Goal: Task Accomplishment & Management: Complete application form

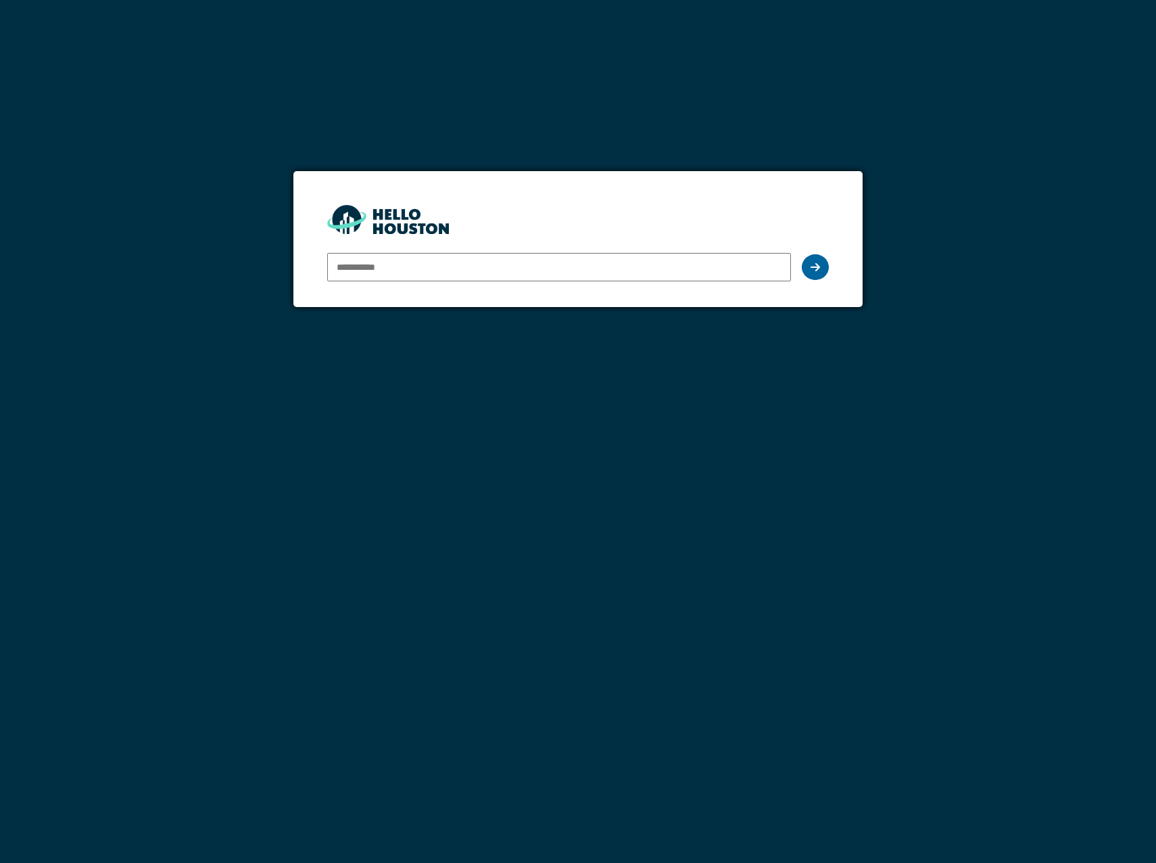
type input "**********"
click at [815, 270] on icon at bounding box center [815, 267] width 9 height 11
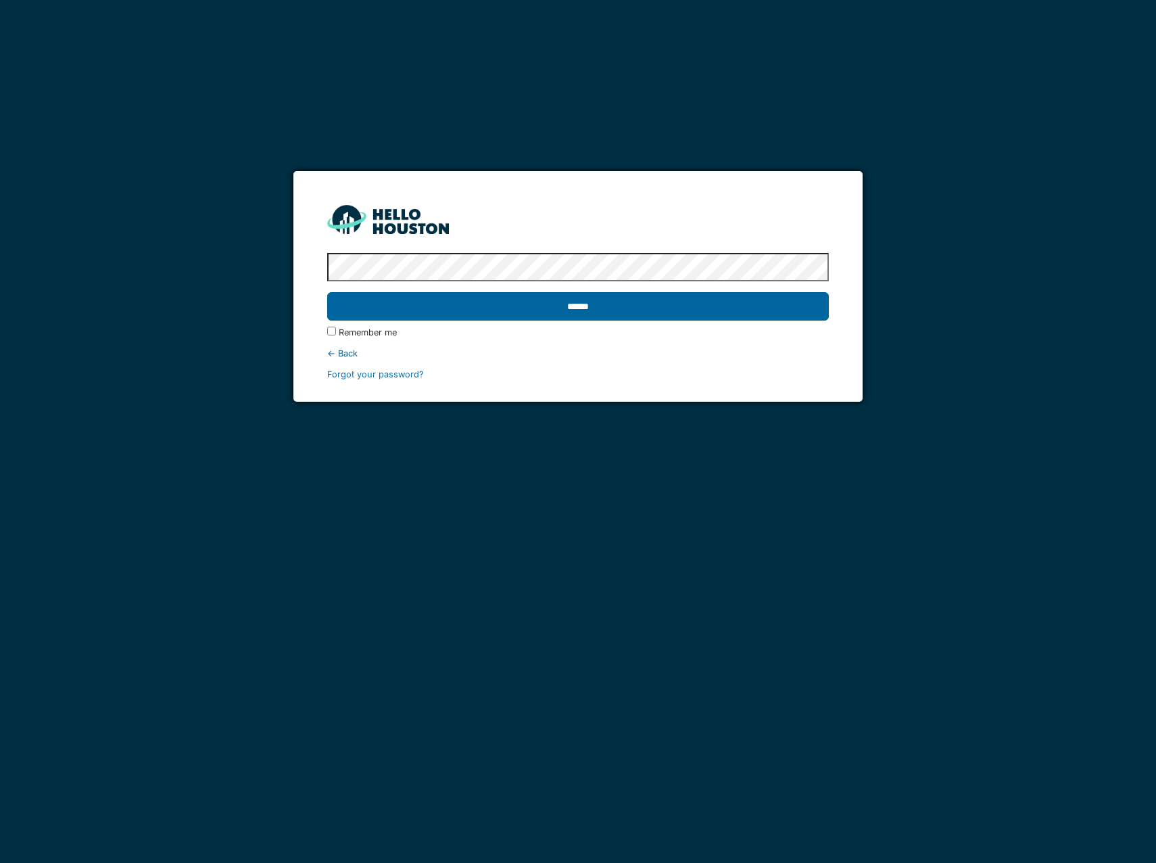
click at [767, 308] on input "******" at bounding box center [578, 306] width 502 height 28
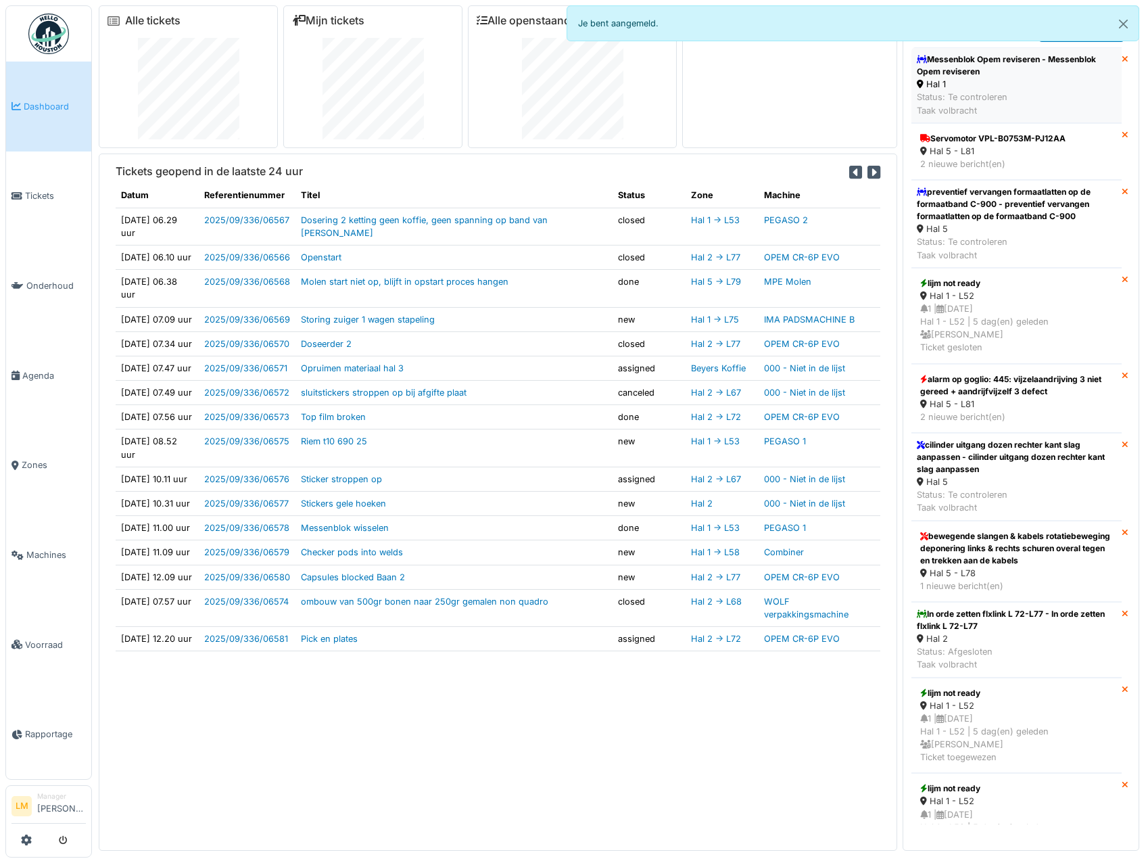
click at [1021, 77] on div "Messenblok Opem reviseren - Messenblok Opem reviseren" at bounding box center [1016, 65] width 199 height 24
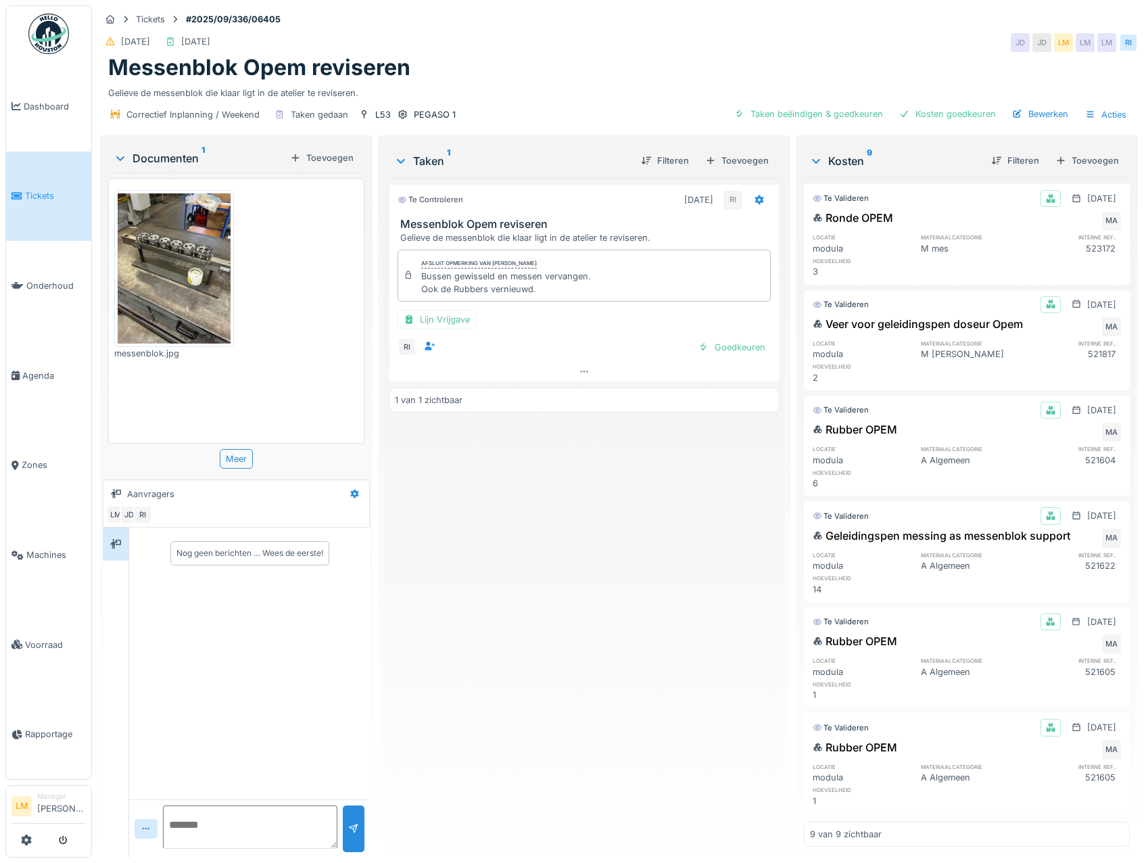
click at [47, 202] on link "Tickets" at bounding box center [48, 196] width 85 height 90
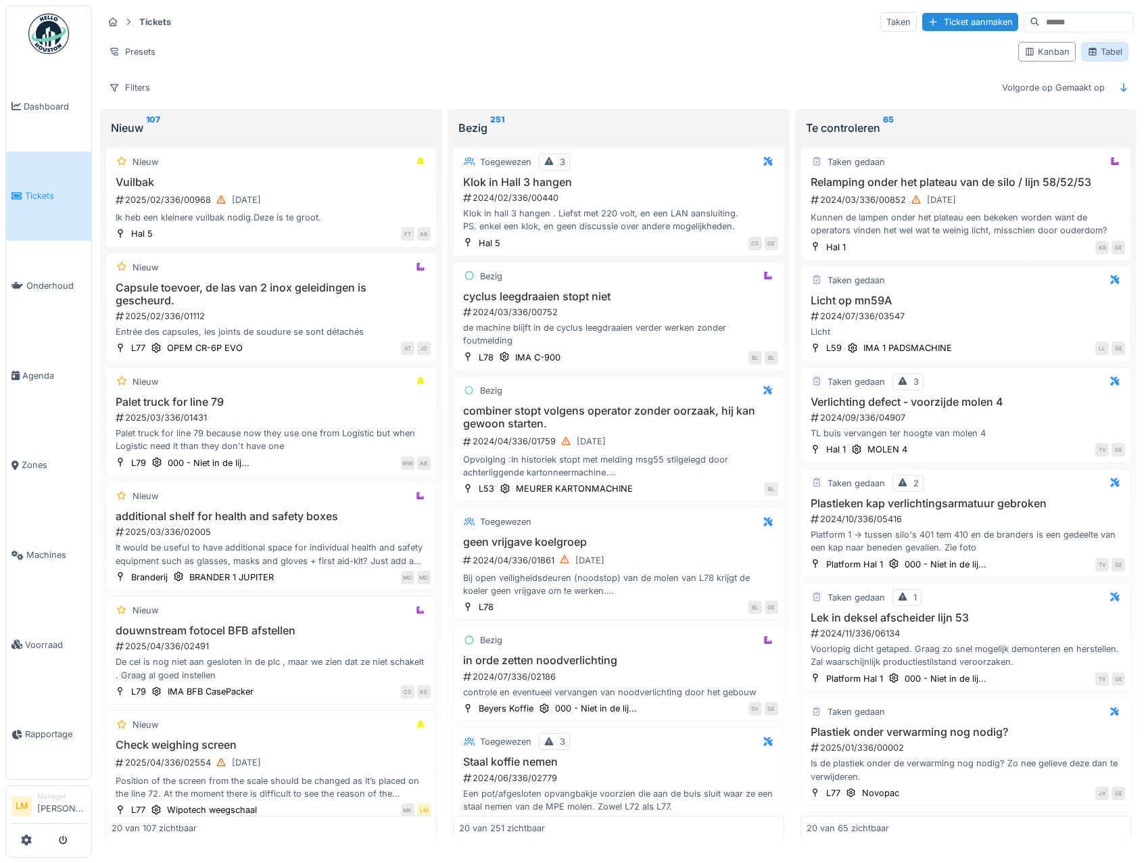
click at [1093, 51] on div "Tabel" at bounding box center [1104, 51] width 35 height 13
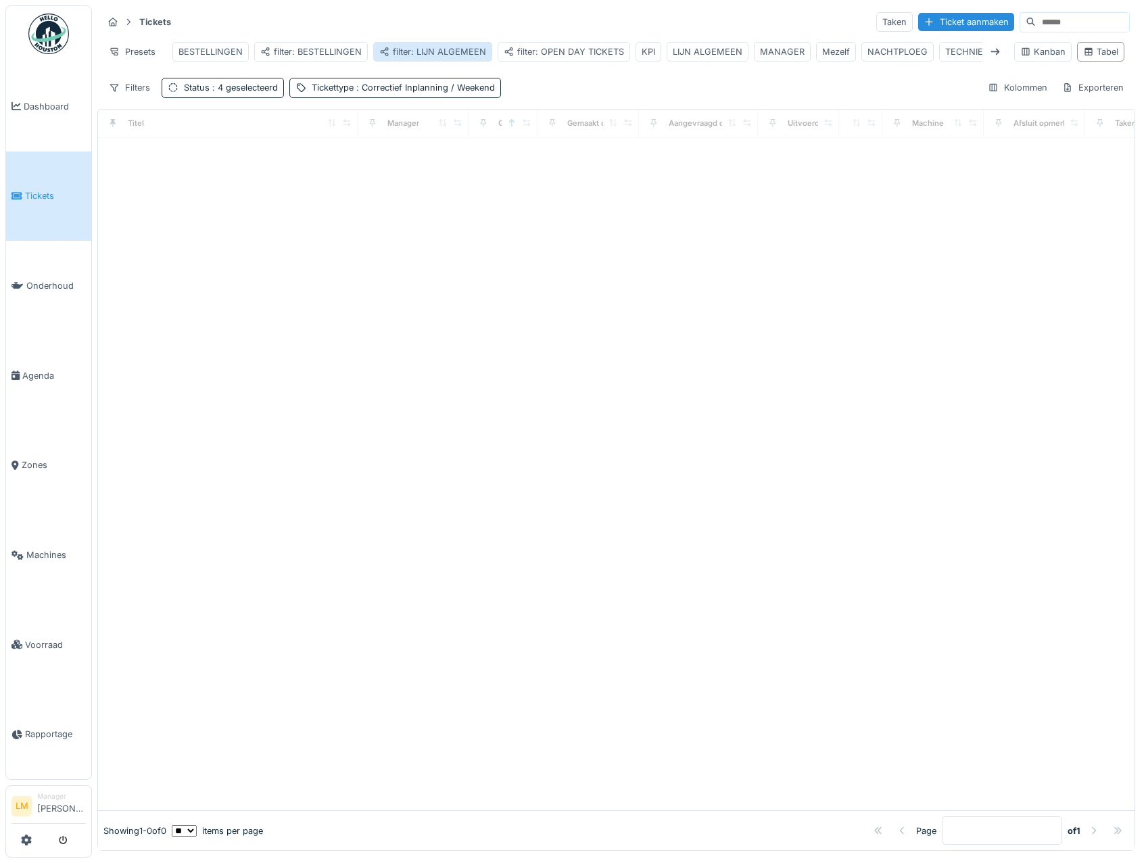
click at [413, 55] on div "filter: LIJN ALGEMEEN" at bounding box center [432, 51] width 107 height 13
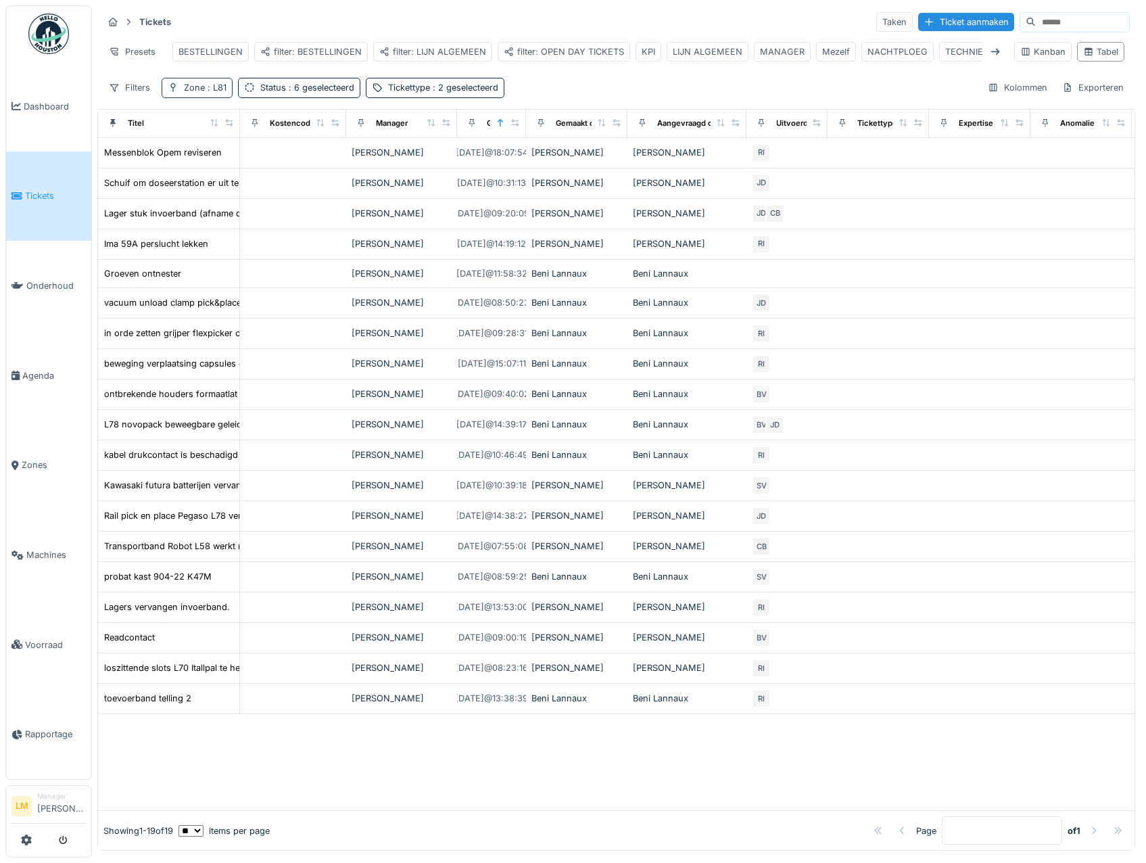
click at [214, 93] on span ": L81" at bounding box center [216, 87] width 22 height 10
click at [202, 157] on icon at bounding box center [196, 157] width 11 height 9
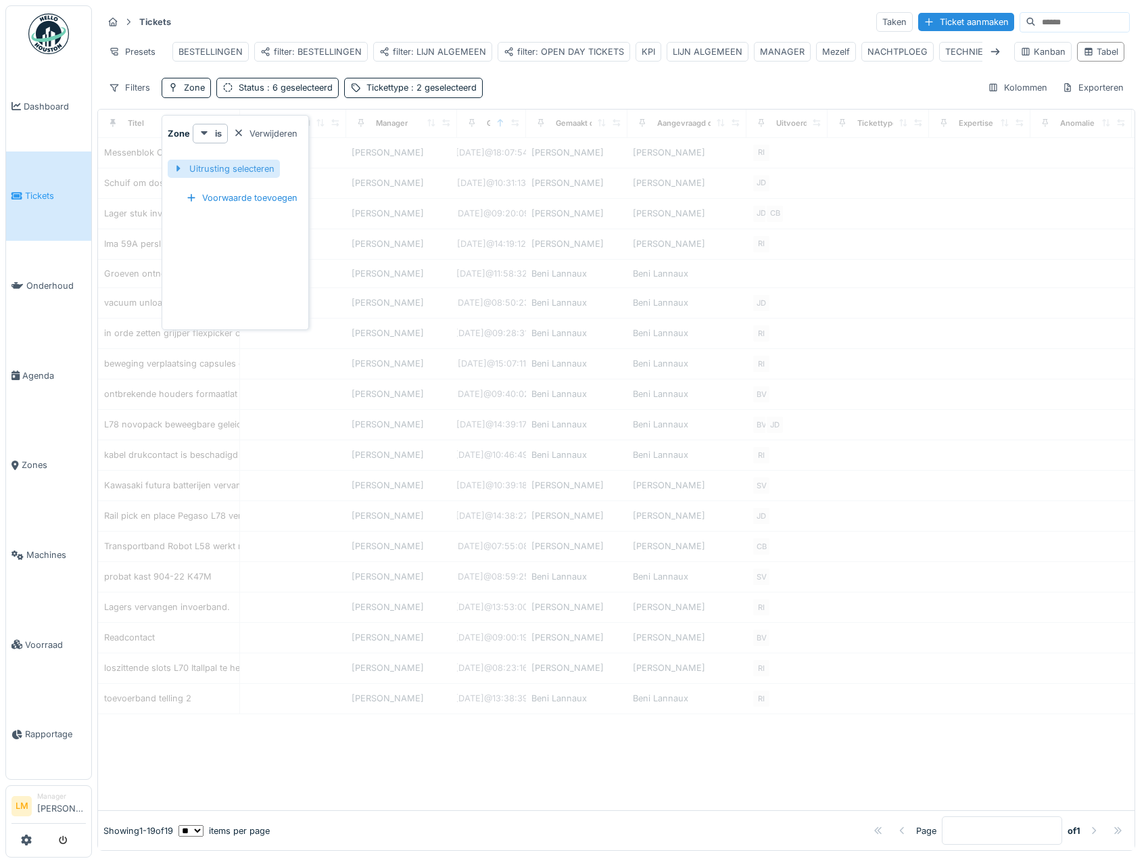
click at [197, 166] on div "Uitrusting selecteren" at bounding box center [224, 169] width 112 height 18
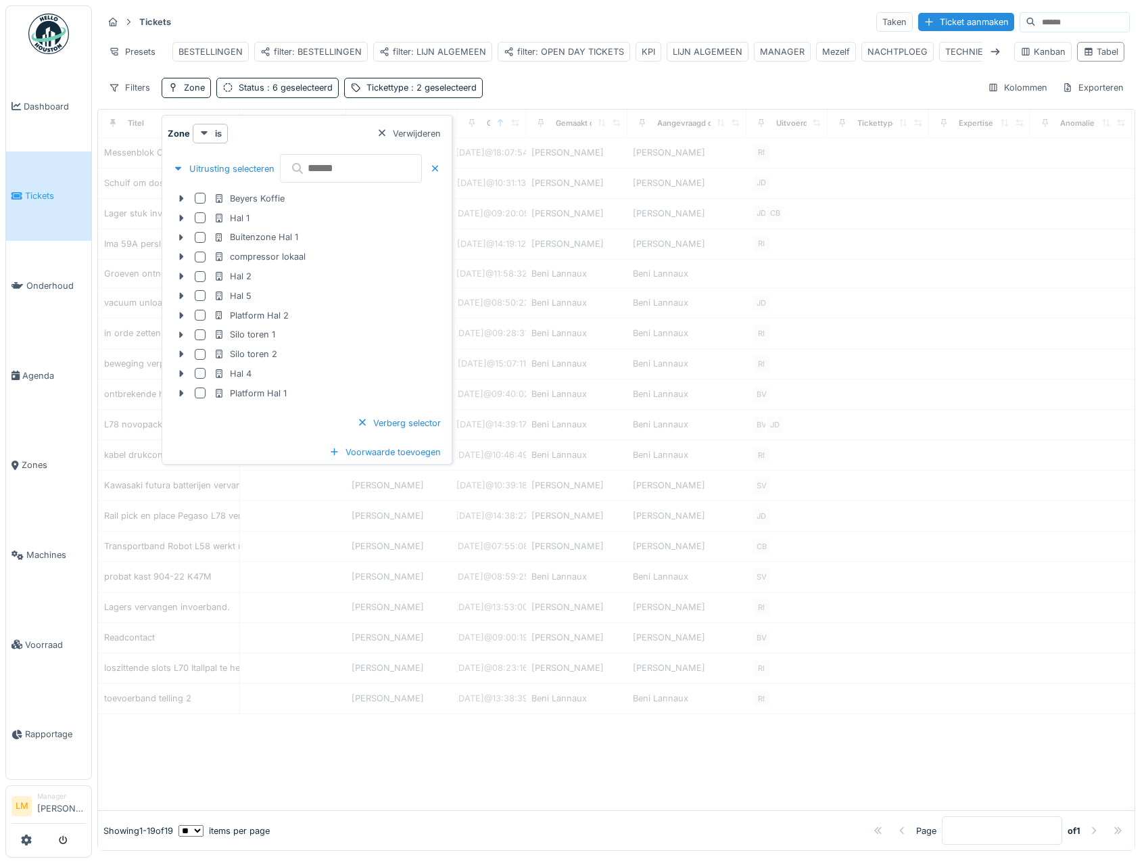
click at [322, 174] on input "text" at bounding box center [351, 168] width 142 height 28
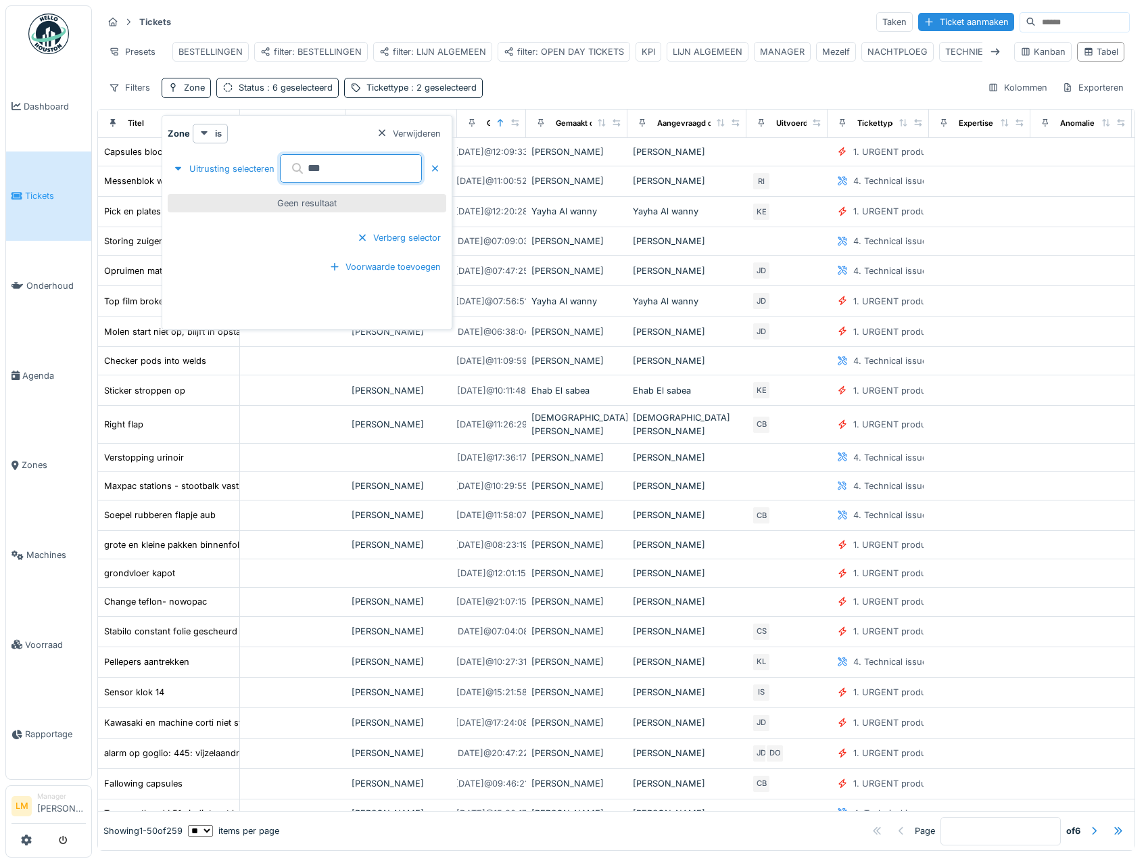
type input "***"
drag, startPoint x: 337, startPoint y: 151, endPoint x: 295, endPoint y: 157, distance: 42.9
click at [297, 158] on div "***" at bounding box center [363, 168] width 166 height 34
drag, startPoint x: 343, startPoint y: 176, endPoint x: 276, endPoint y: 153, distance: 71.0
click at [280, 156] on input "***" at bounding box center [351, 168] width 142 height 28
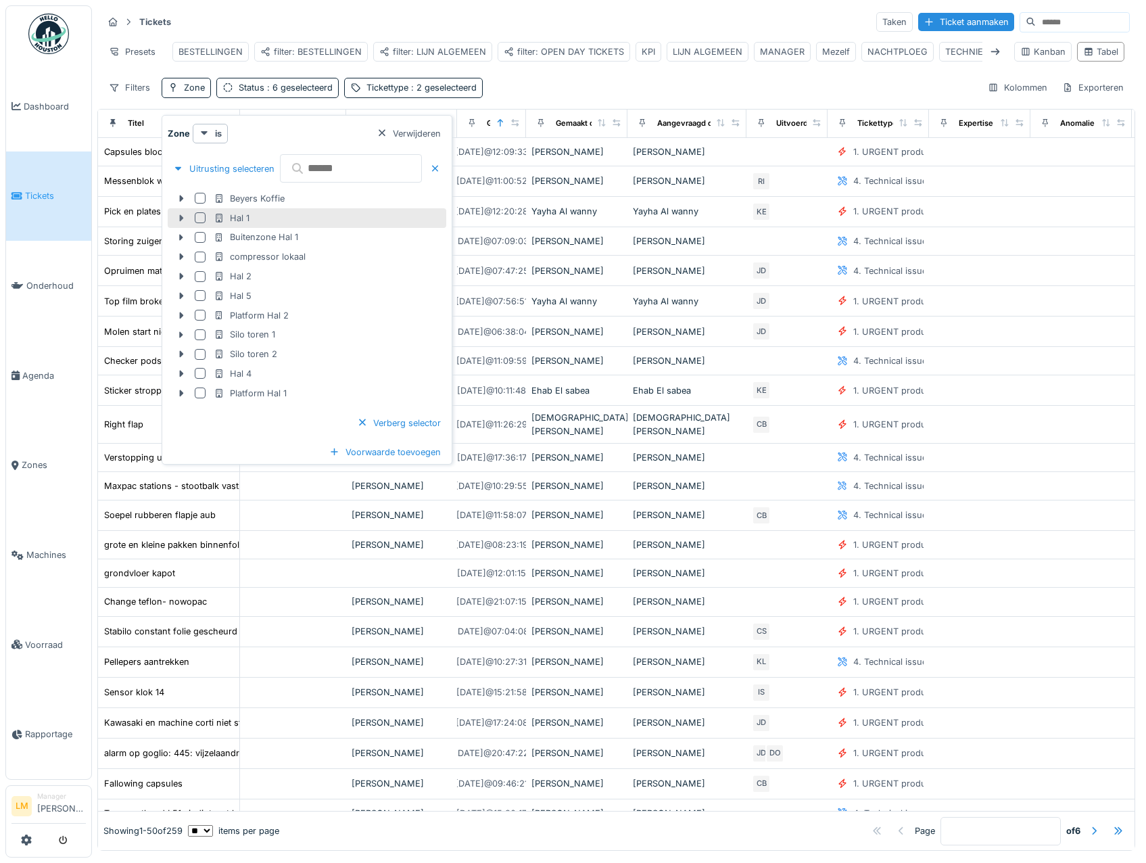
click at [180, 212] on div at bounding box center [181, 218] width 22 height 14
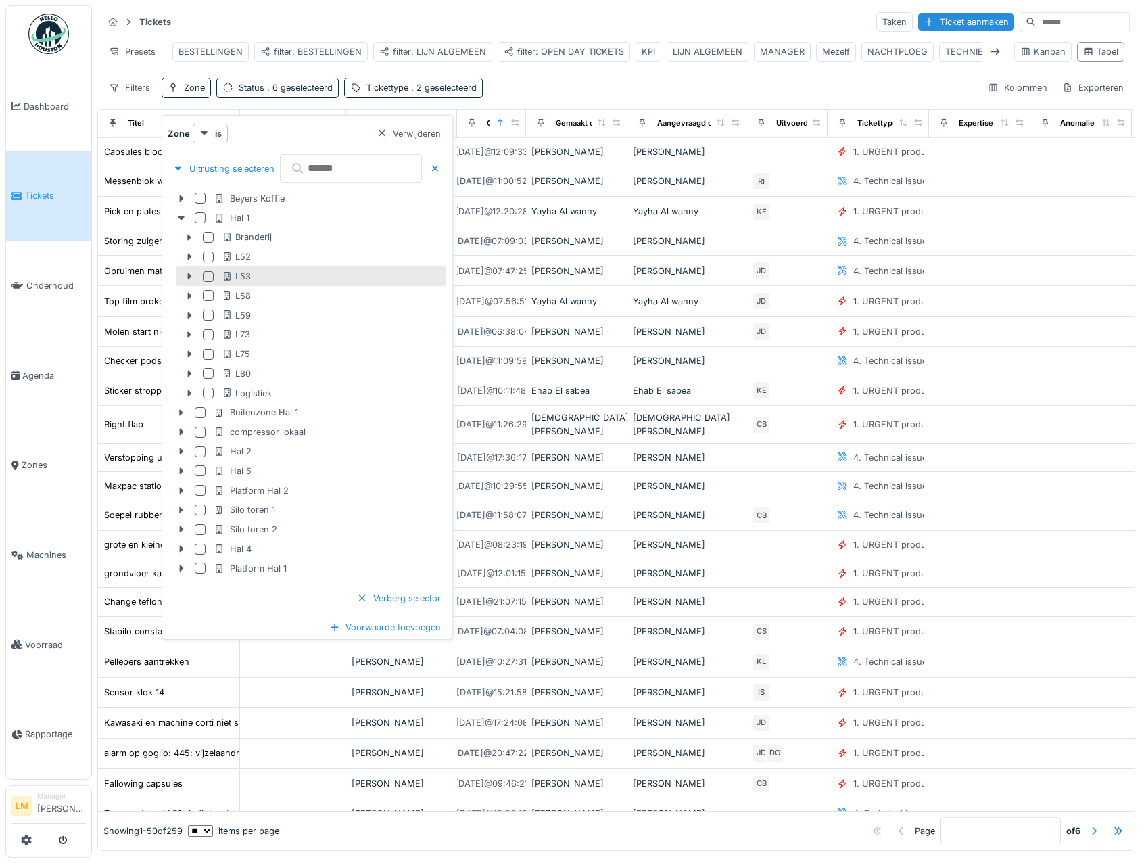
click at [204, 271] on div at bounding box center [208, 276] width 11 height 11
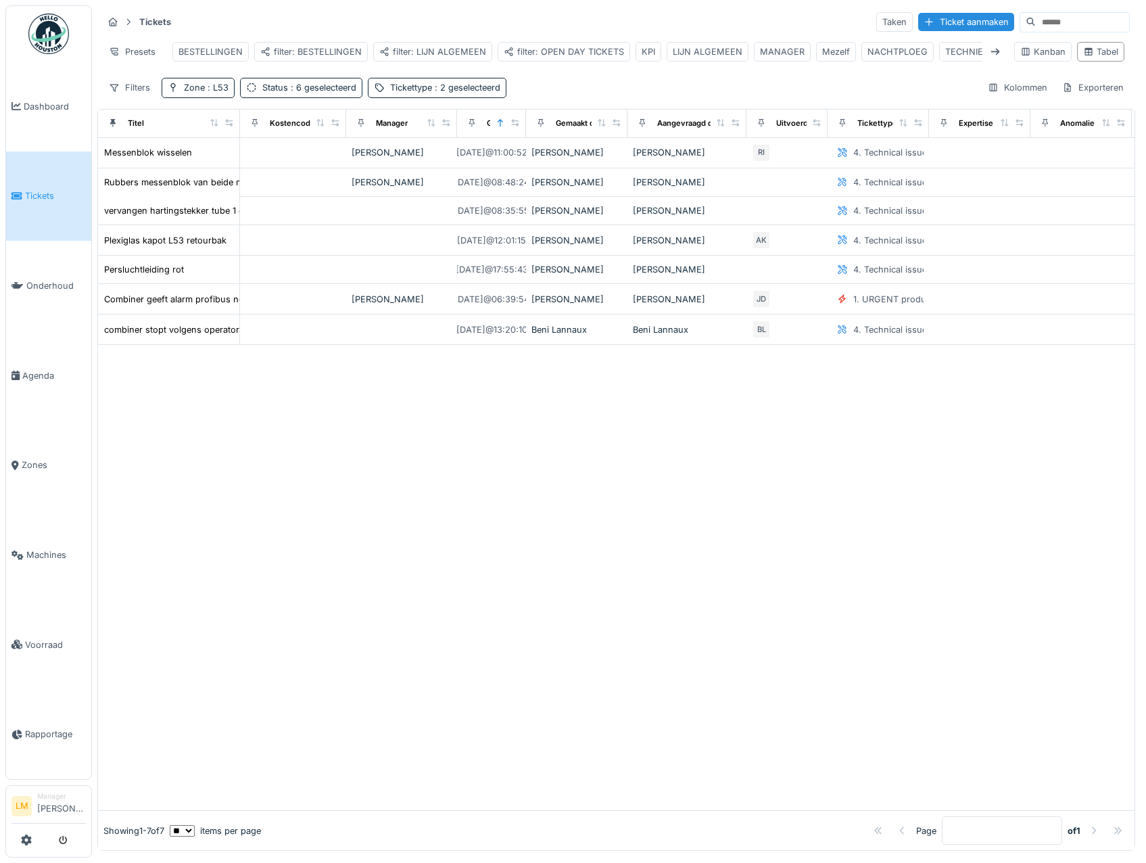
click at [536, 83] on div "Tickets Taken Ticket aanmaken Presets BESTELLINGEN filter: BESTELLINGEN filter:…" at bounding box center [616, 54] width 1038 height 98
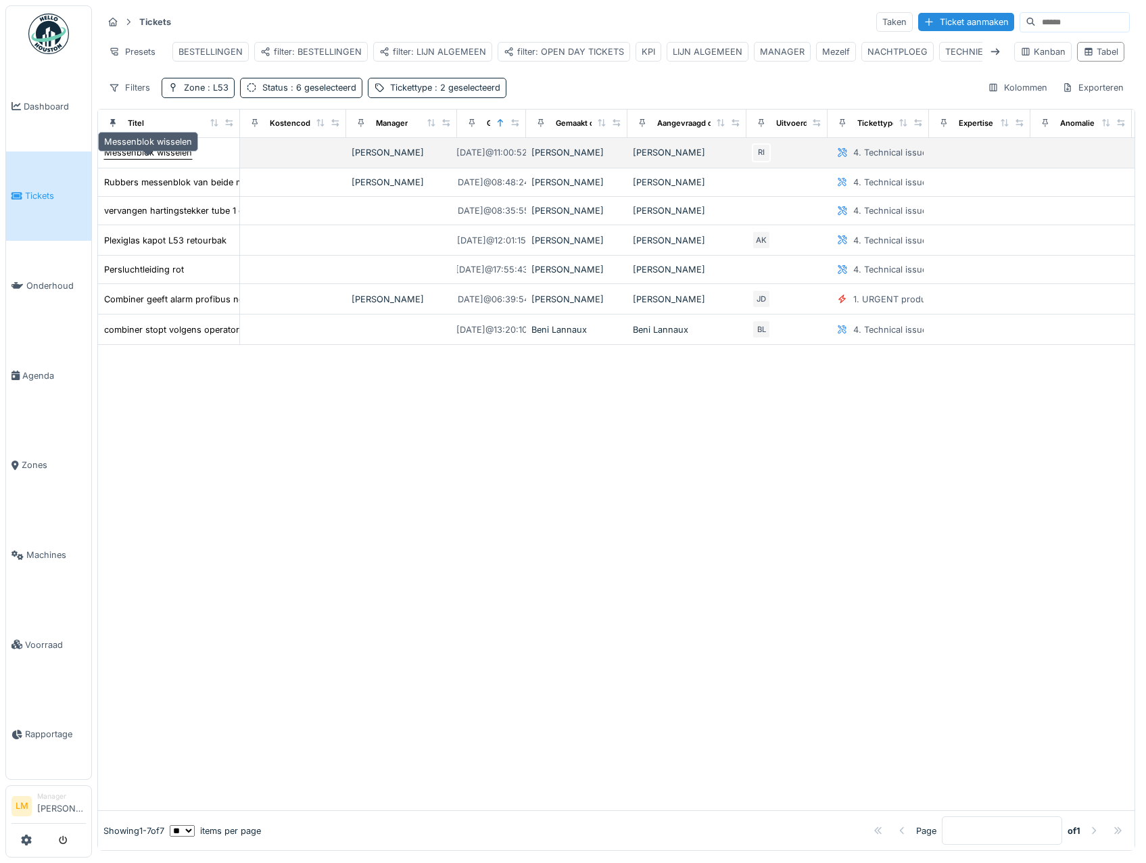
click at [173, 159] on div "Messenblok wisselen" at bounding box center [148, 152] width 88 height 13
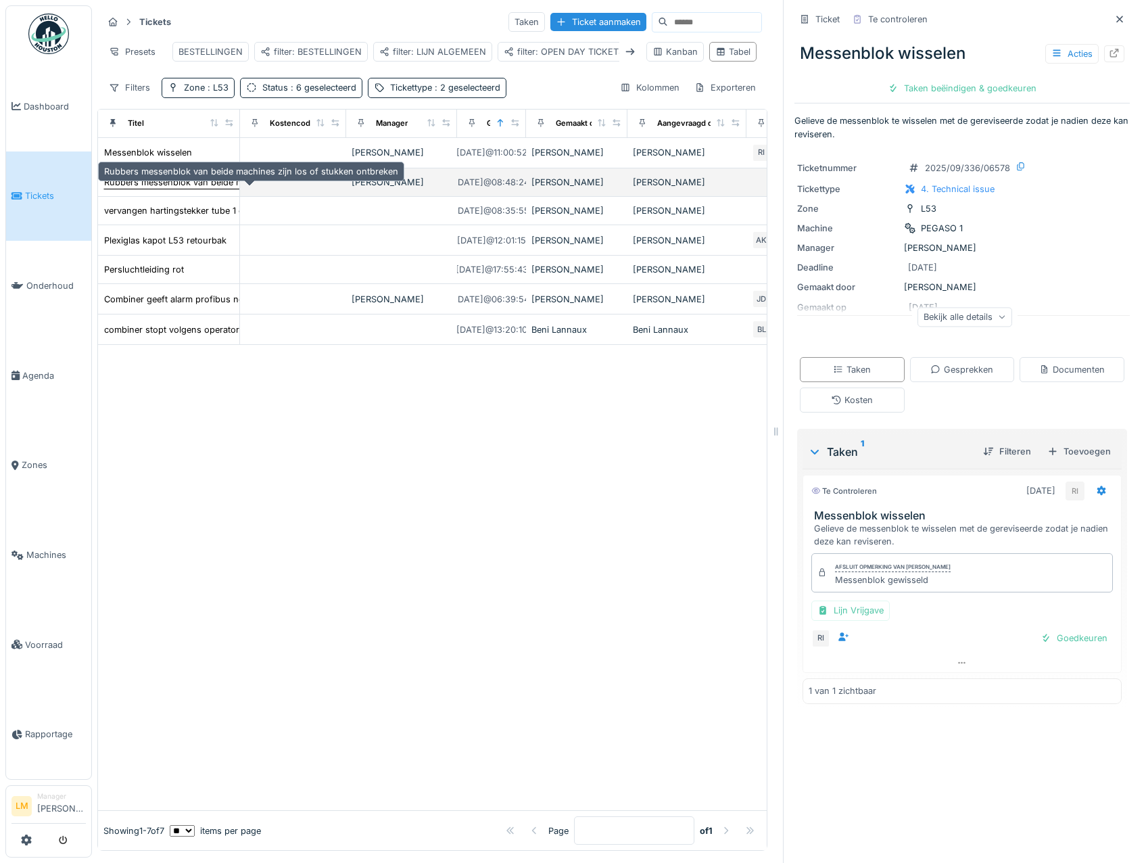
click at [166, 189] on div "Rubbers messenblok van beide machines zijn los of stukken ontbreken" at bounding box center [251, 182] width 294 height 13
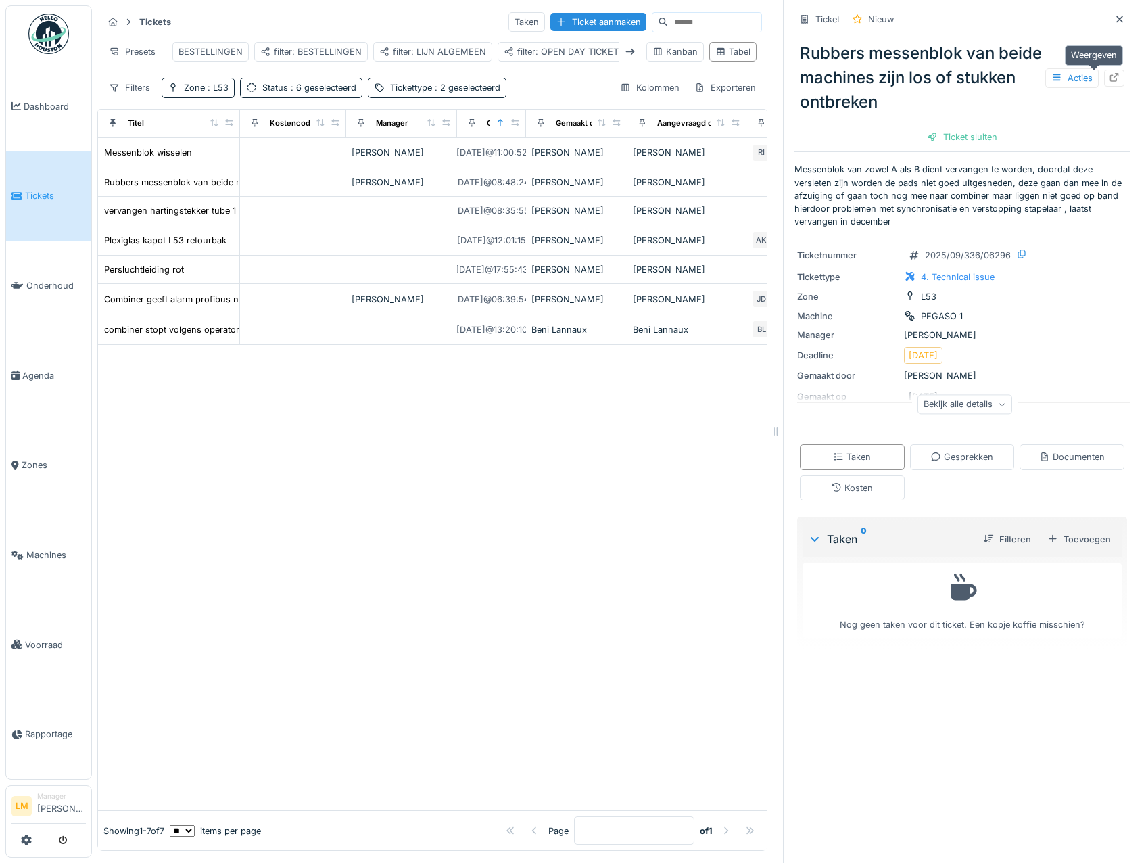
click at [1109, 77] on icon at bounding box center [1114, 77] width 11 height 9
click at [52, 34] on img at bounding box center [48, 34] width 41 height 41
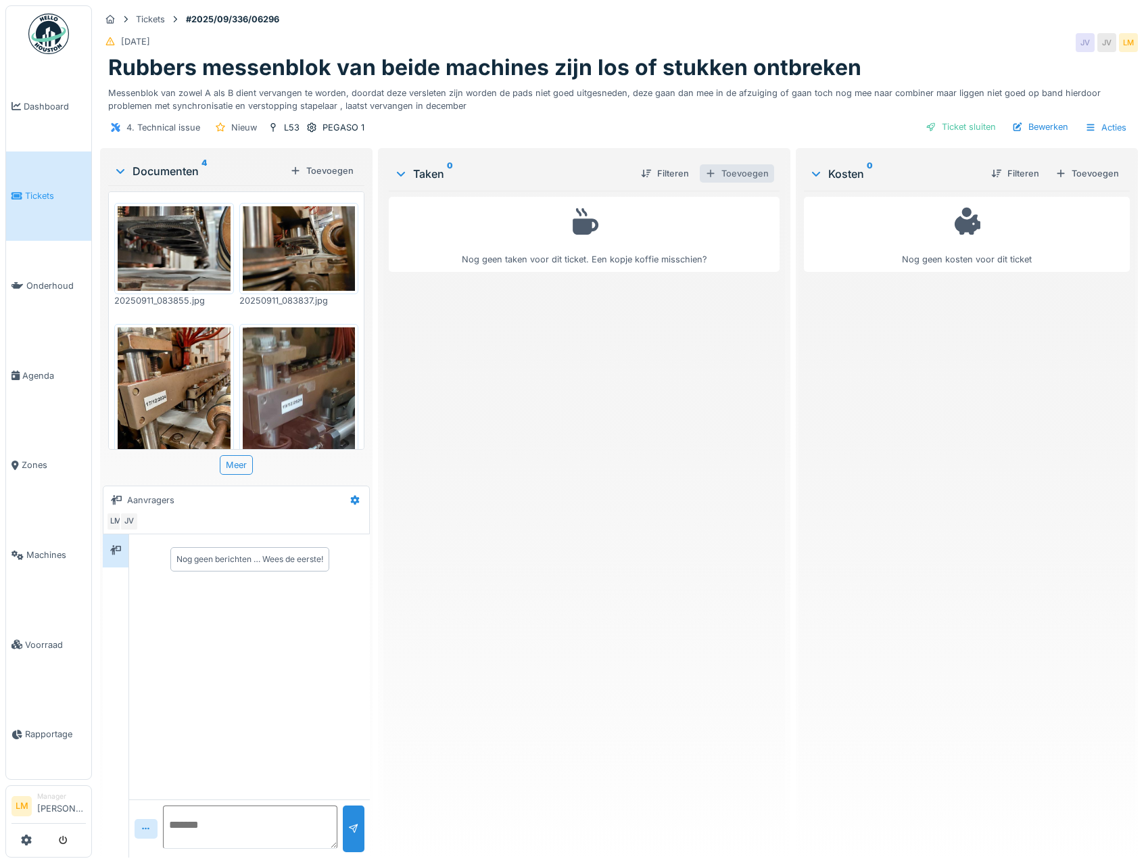
click at [736, 170] on div "Toevoegen" at bounding box center [737, 173] width 74 height 18
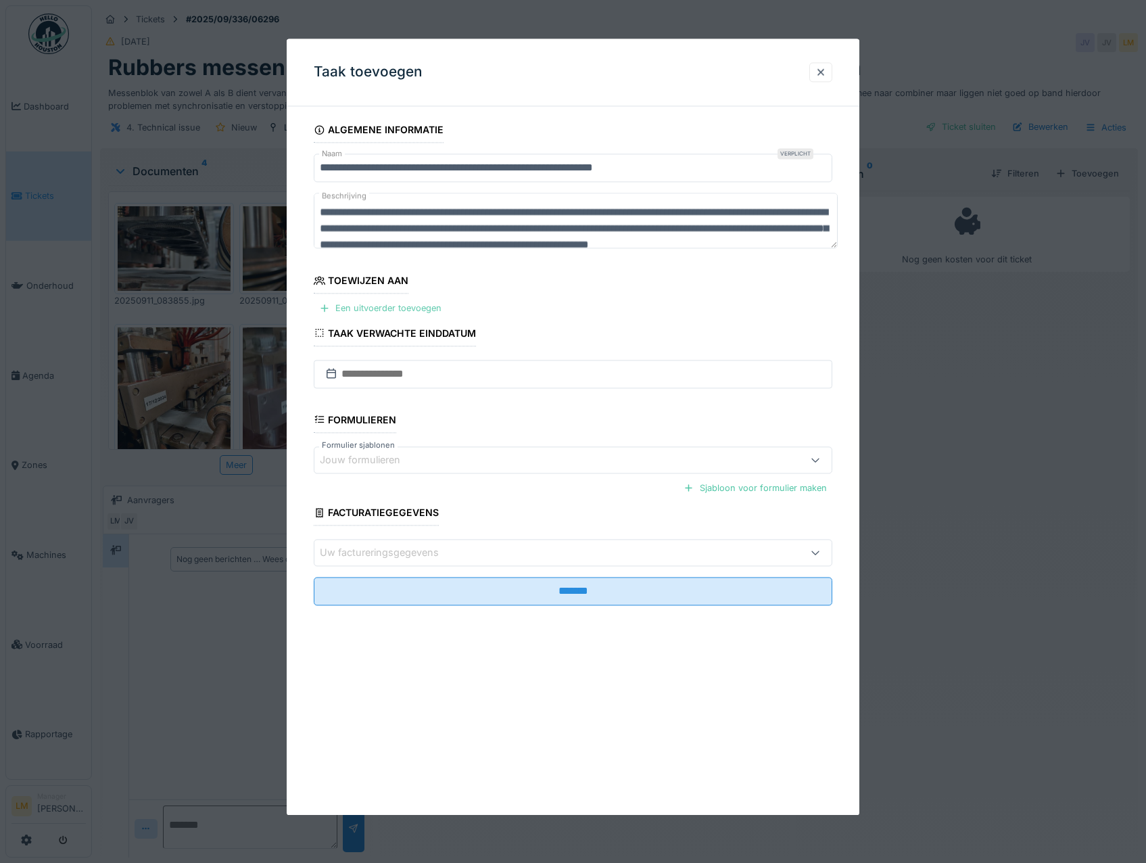
click at [408, 303] on div "Een uitvoerder toevoegen" at bounding box center [380, 308] width 133 height 18
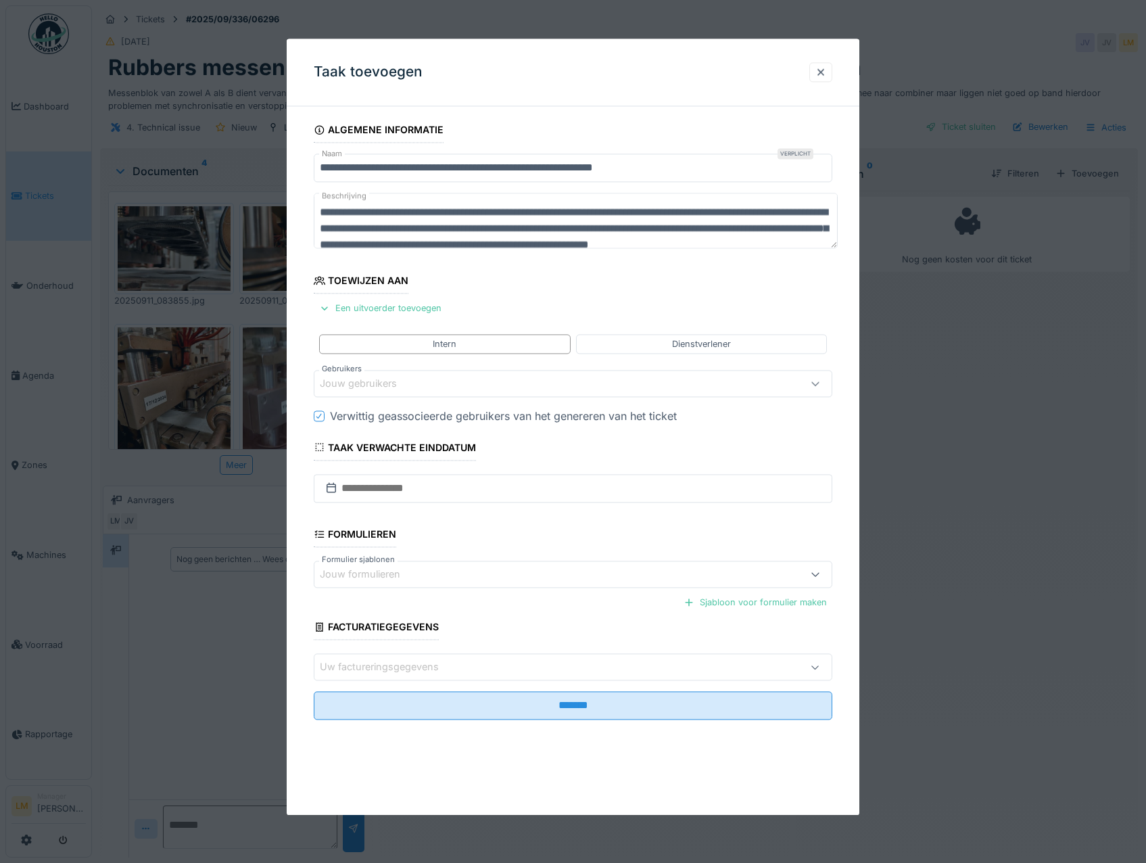
click at [389, 387] on div "Jouw gebruikers" at bounding box center [368, 383] width 96 height 15
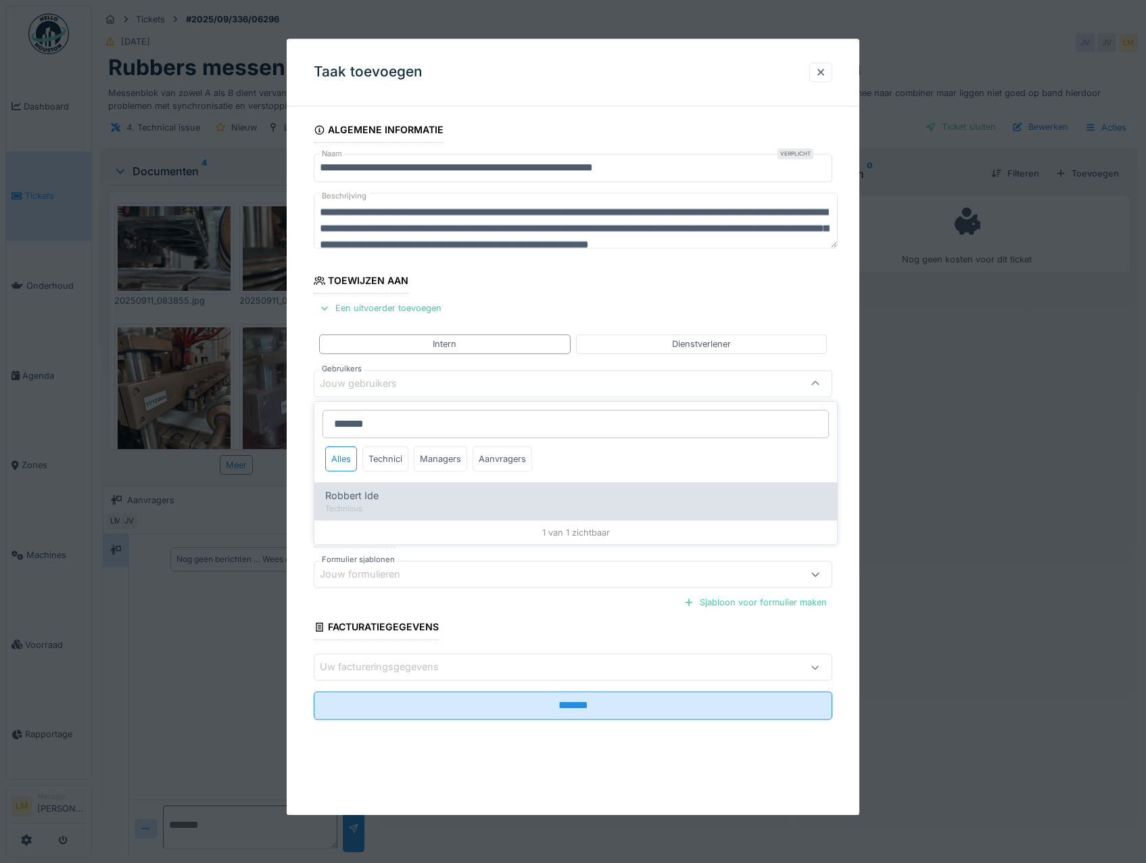
type input "*******"
click at [397, 489] on div "Robbert Ide" at bounding box center [575, 495] width 501 height 15
type input "*****"
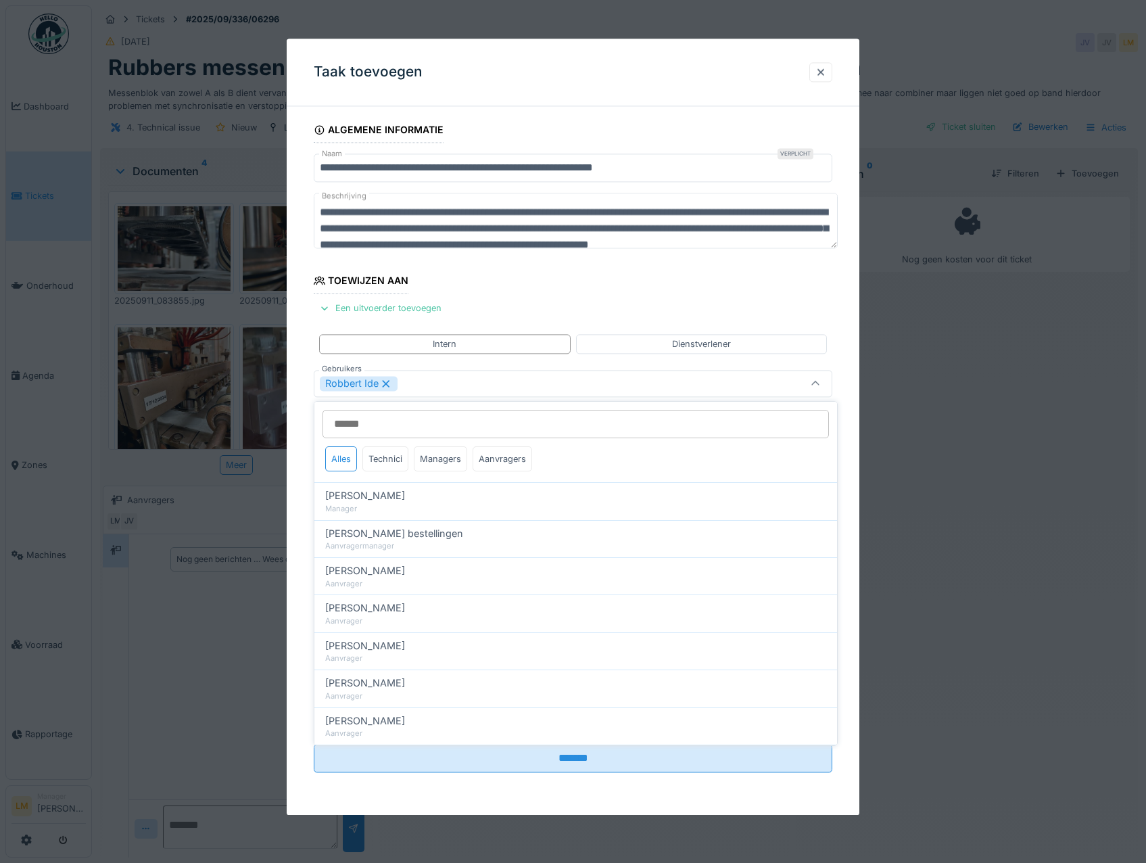
click at [584, 790] on div "**********" at bounding box center [573, 463] width 573 height 693
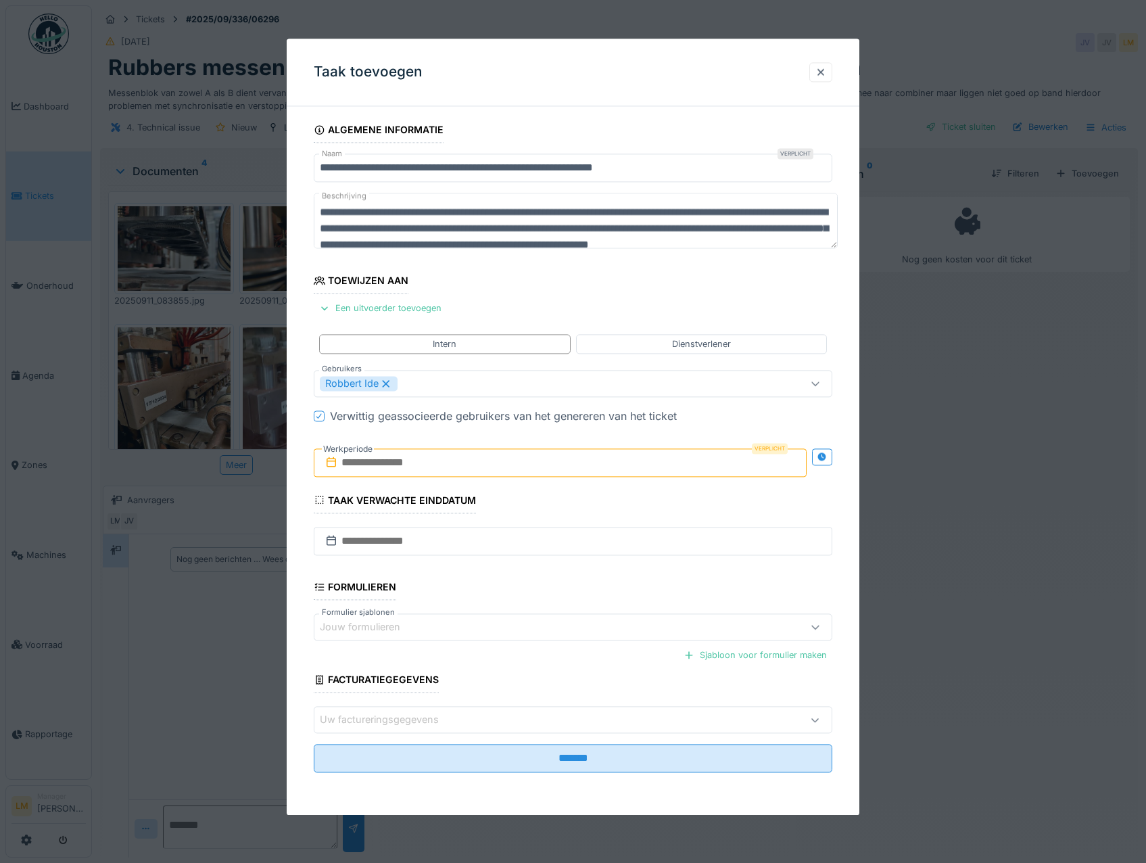
click at [431, 469] on input "text" at bounding box center [560, 462] width 493 height 28
click at [500, 612] on div "22" at bounding box center [496, 617] width 18 height 20
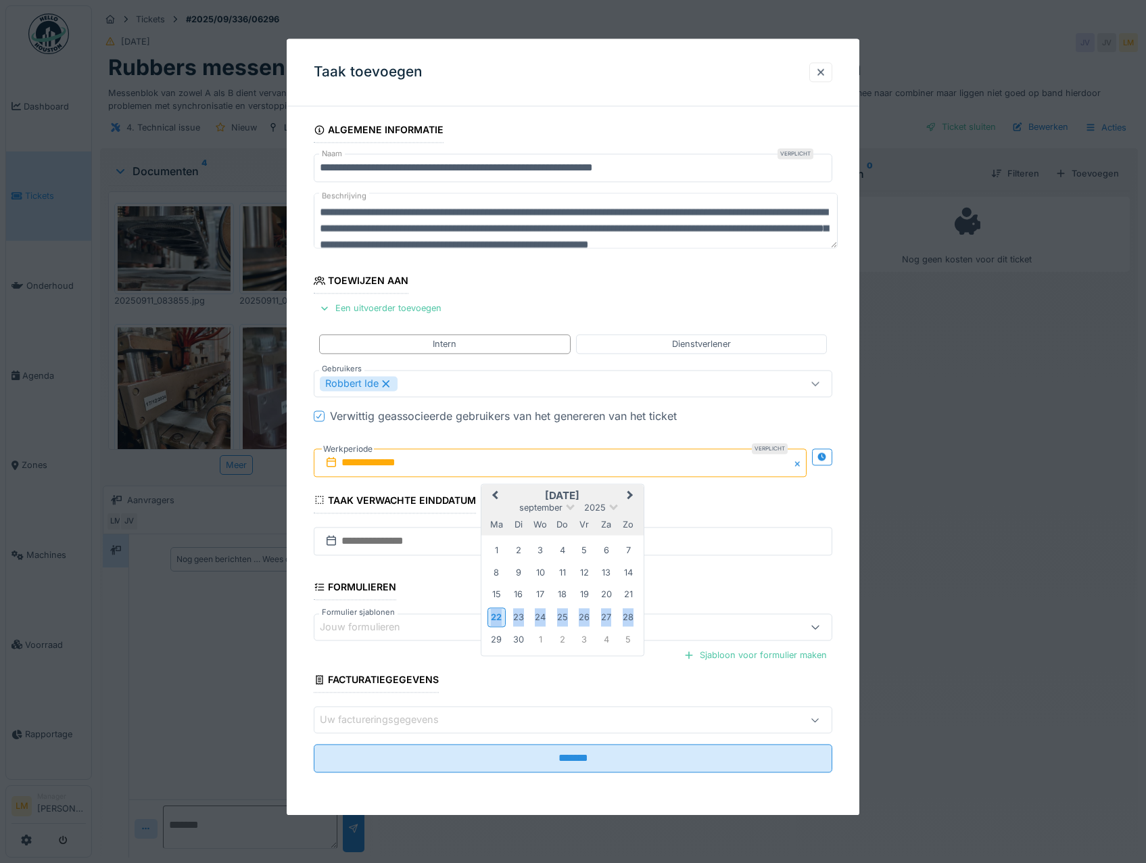
drag, startPoint x: 500, startPoint y: 612, endPoint x: 503, endPoint y: 623, distance: 11.1
click at [502, 616] on div "22" at bounding box center [496, 617] width 18 height 20
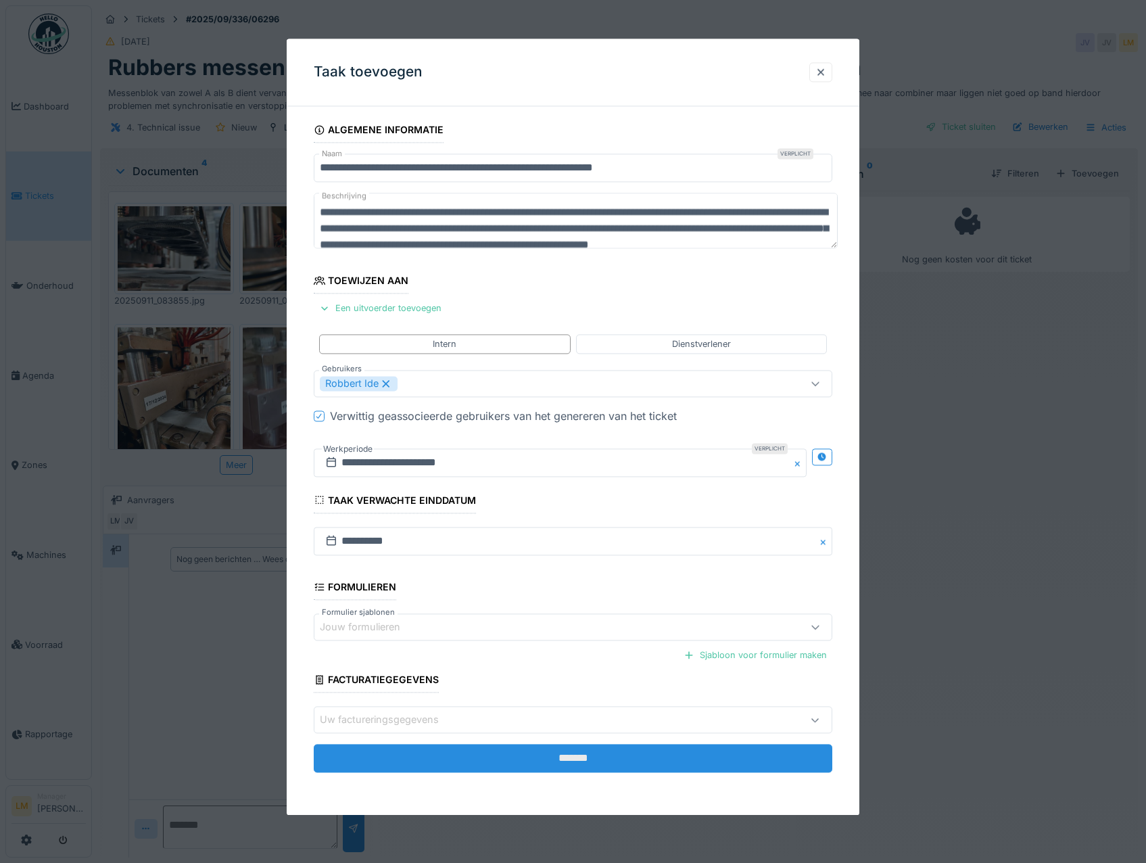
click at [517, 759] on input "*******" at bounding box center [573, 758] width 519 height 28
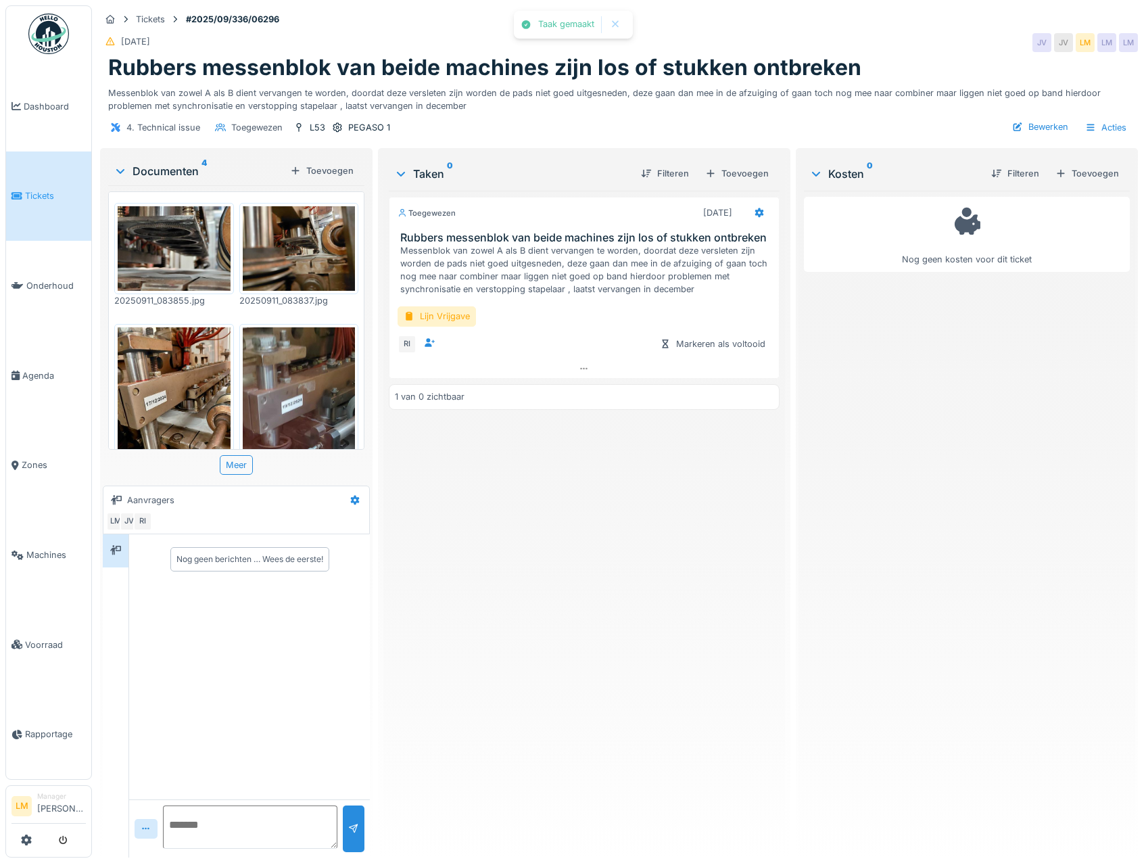
click at [227, 832] on textarea at bounding box center [250, 826] width 174 height 43
drag, startPoint x: 229, startPoint y: 832, endPoint x: 222, endPoint y: 821, distance: 13.3
click at [237, 832] on textarea at bounding box center [250, 826] width 174 height 43
type textarea "**********"
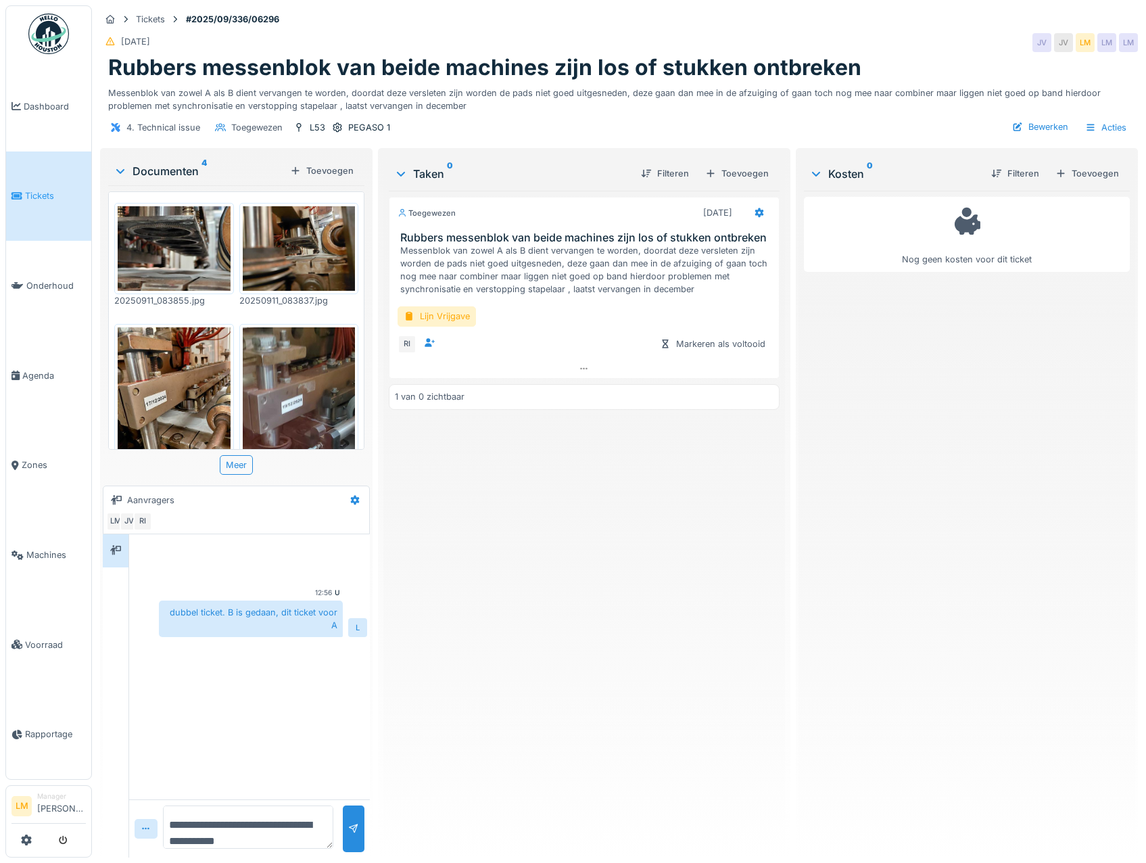
click at [660, 573] on div "Toegewezen 22-9-2025 Rubbers messenblok van beide machines zijn los of stukken …" at bounding box center [584, 519] width 390 height 656
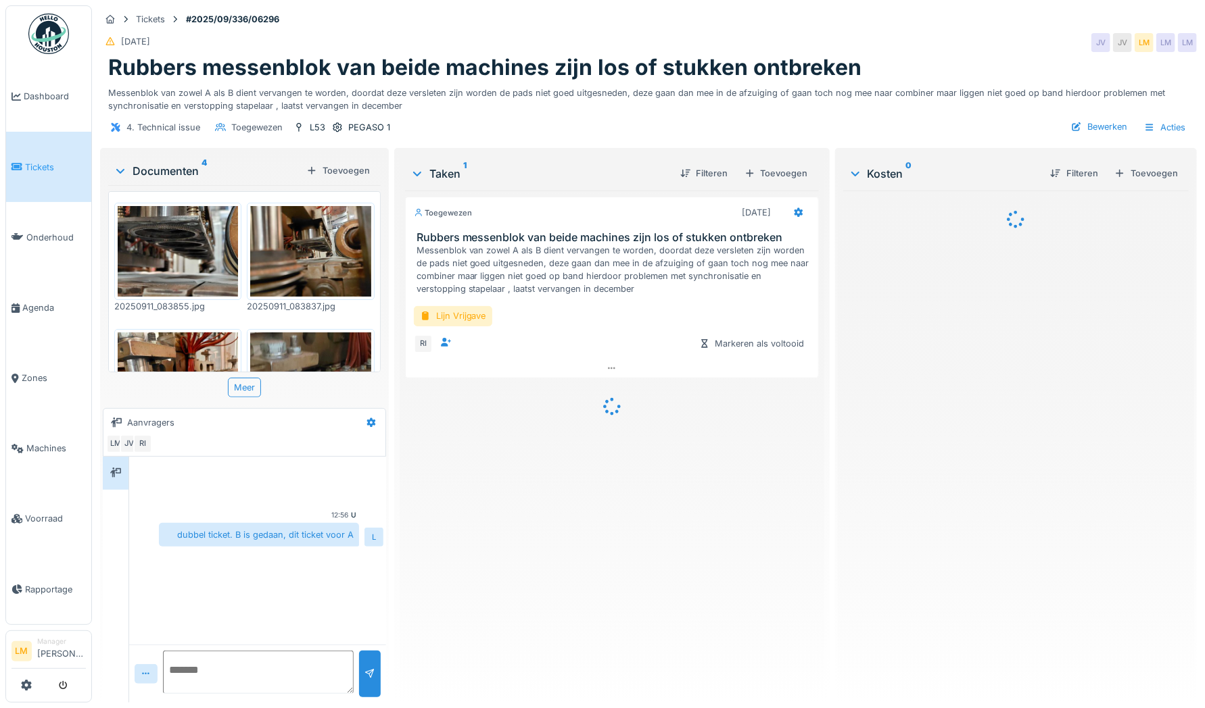
click at [34, 156] on link "Tickets" at bounding box center [48, 167] width 85 height 70
click at [40, 161] on span "Tickets" at bounding box center [55, 167] width 61 height 13
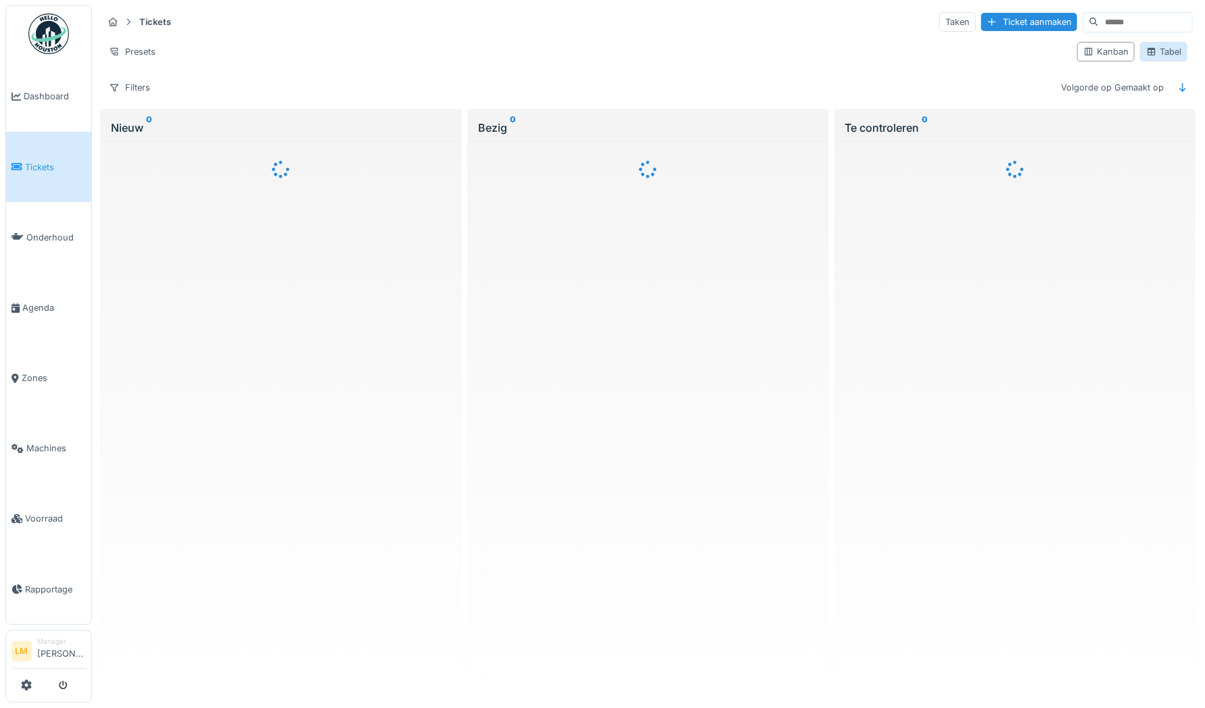
click at [1146, 45] on div "Tabel" at bounding box center [1163, 51] width 35 height 13
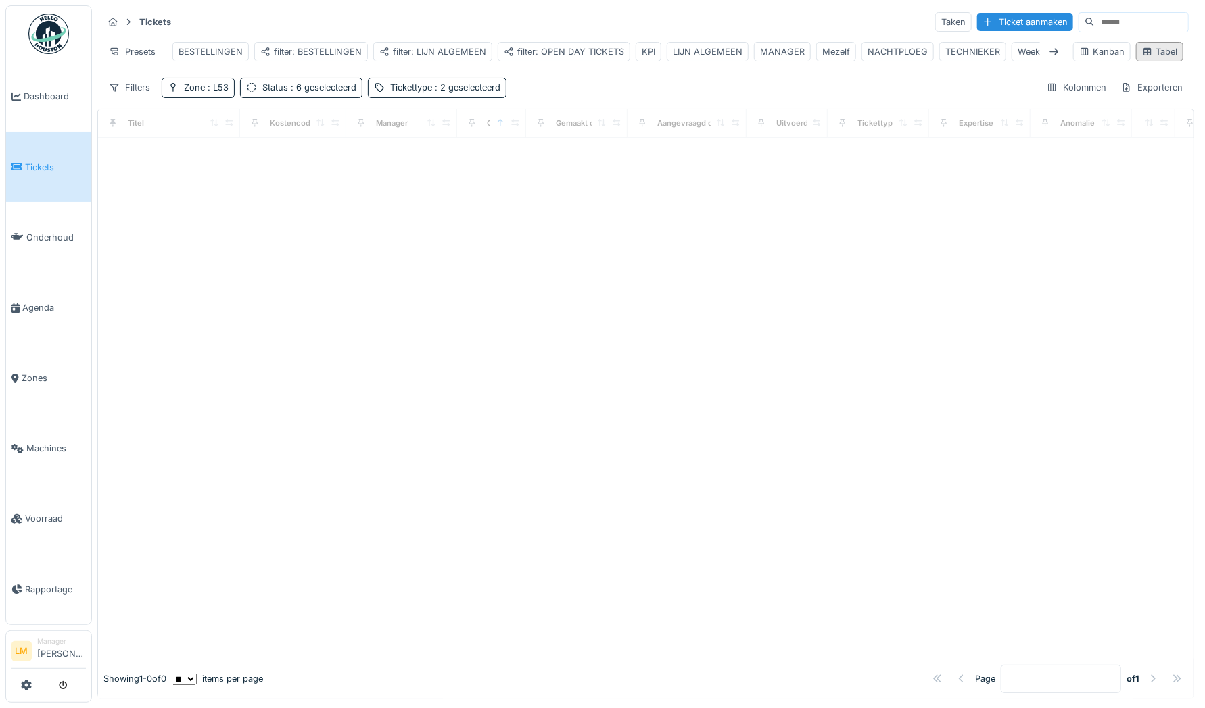
click at [1148, 56] on div "Tabel" at bounding box center [1159, 51] width 35 height 13
click at [433, 47] on div "filter: LIJN ALGEMEEN" at bounding box center [432, 51] width 107 height 13
click at [460, 55] on div "filter: LIJN ALGEMEEN" at bounding box center [432, 51] width 107 height 13
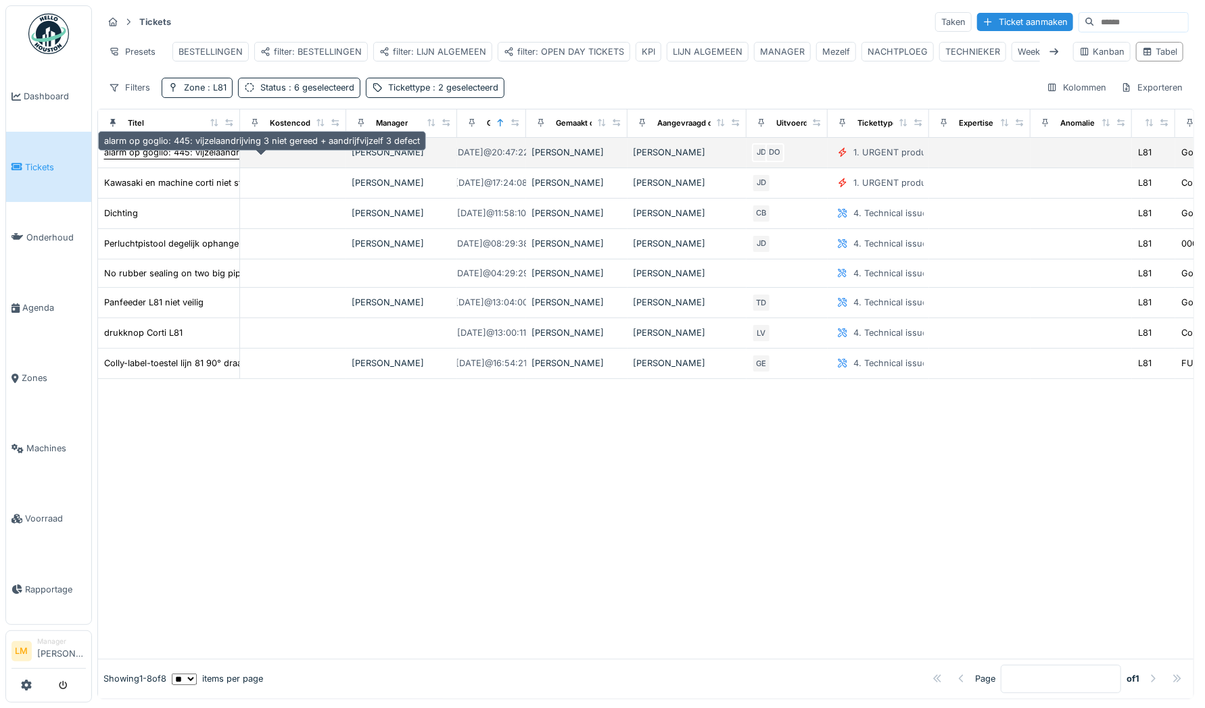
click at [203, 159] on div "alarm op goglio: 445: vijzelaandrijving 3 niet gereed + aandrijfvijzelf 3 defect" at bounding box center [262, 152] width 316 height 13
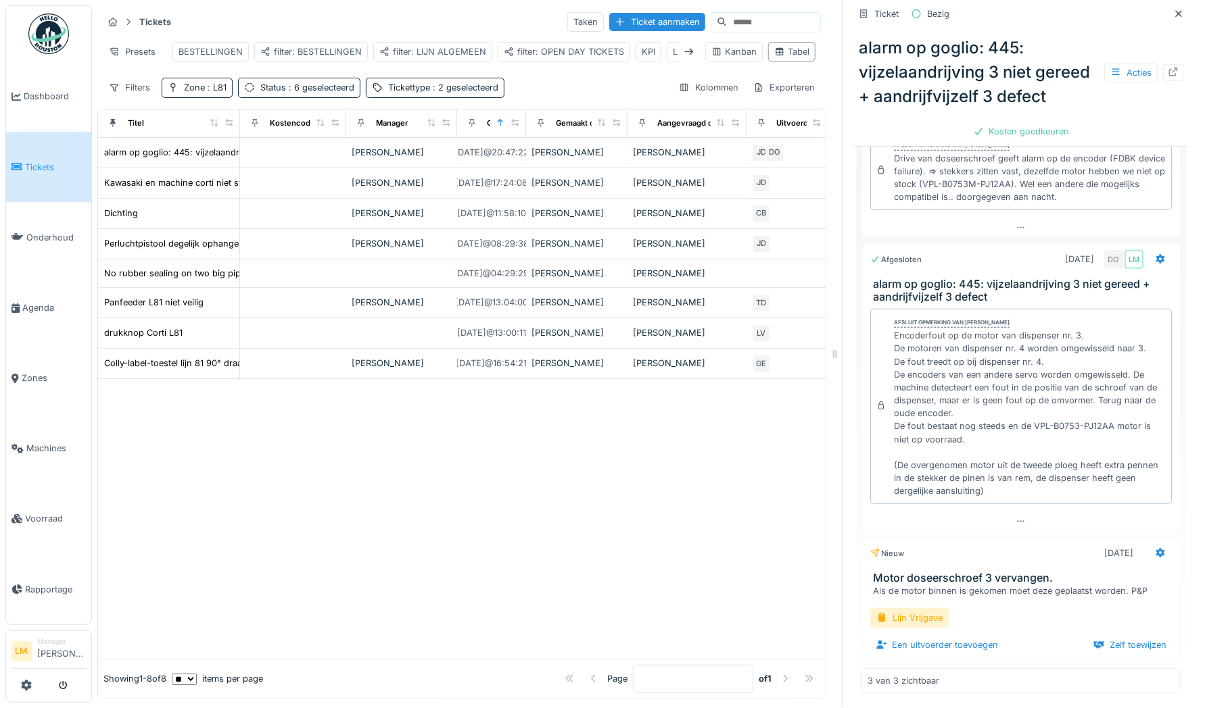
scroll to position [10, 0]
drag, startPoint x: 1082, startPoint y: 389, endPoint x: 1109, endPoint y: 400, distance: 28.5
click at [1109, 400] on div "Encoderfout op de motor van dispenser nr. 3. De motoren van dispenser nr. 4 wor…" at bounding box center [1030, 413] width 272 height 168
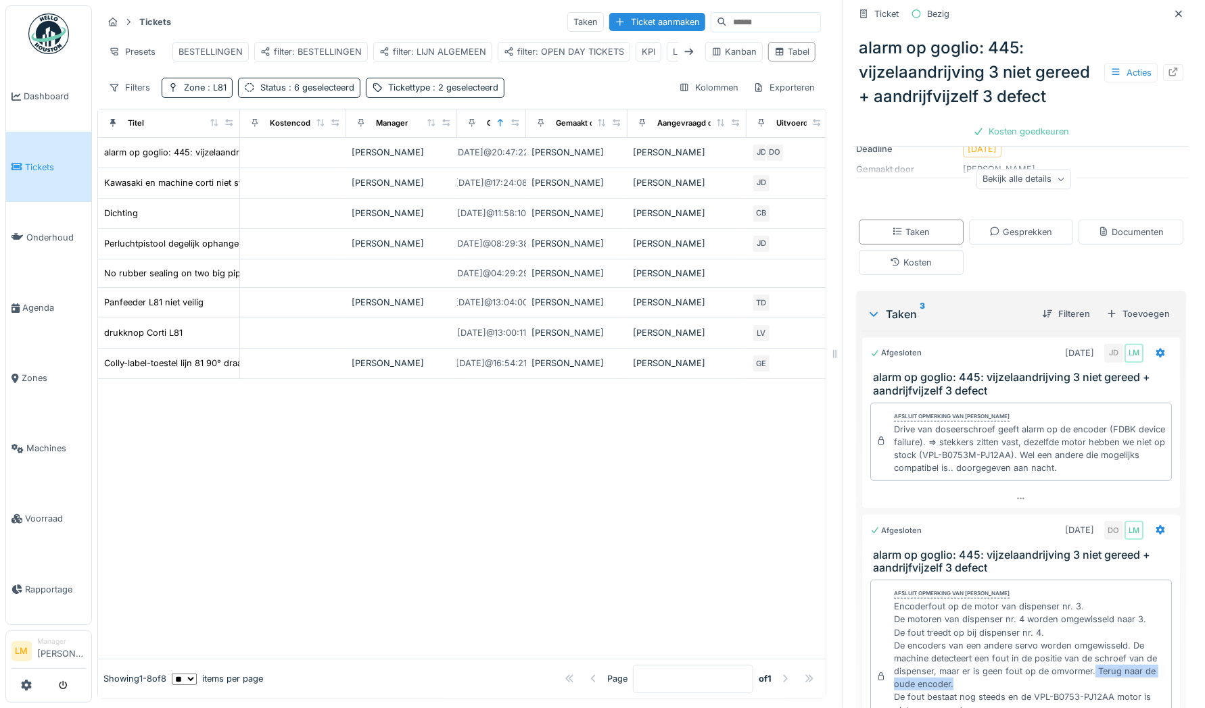
scroll to position [170, 0]
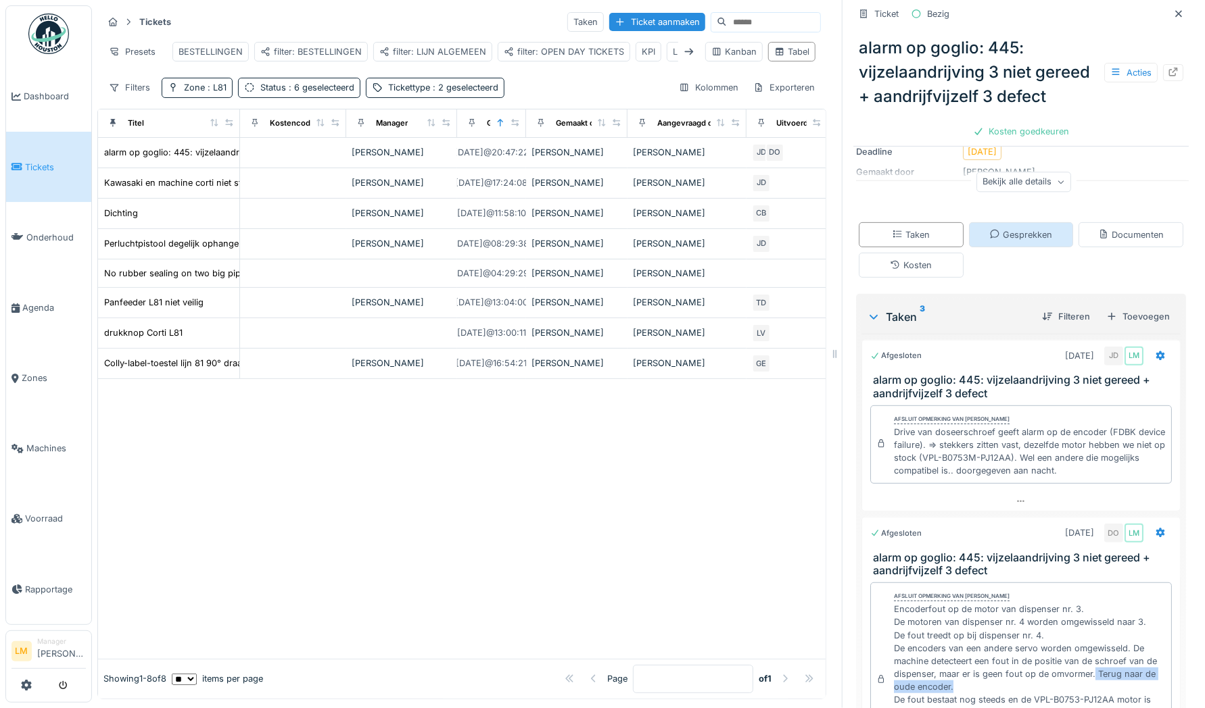
click at [999, 230] on icon at bounding box center [994, 234] width 9 height 9
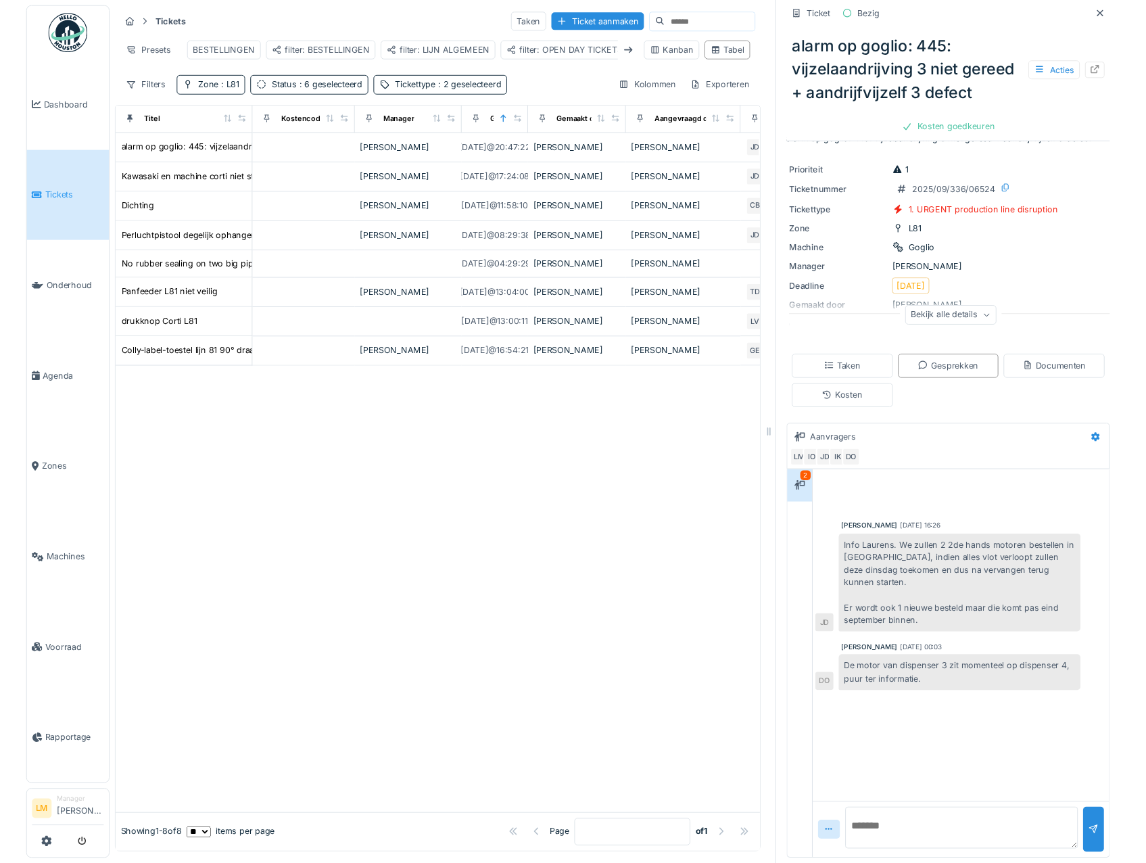
scroll to position [52, 0]
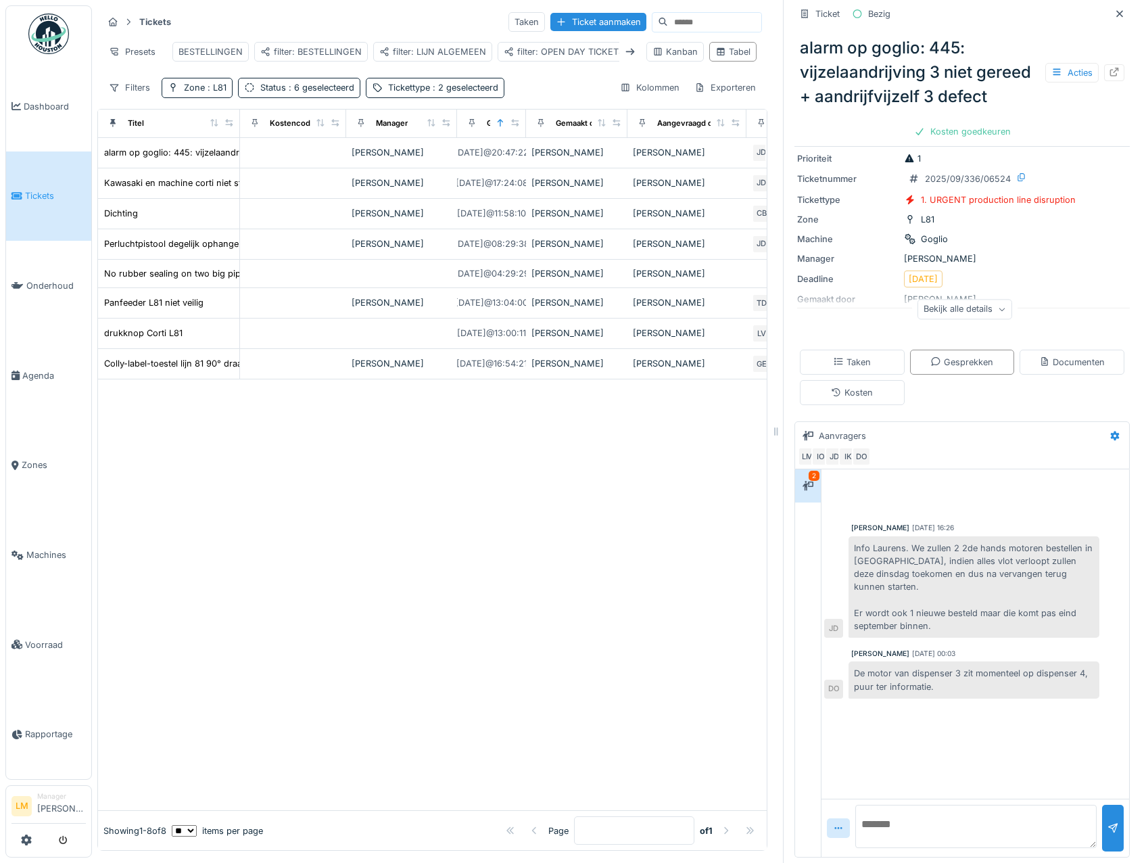
click at [56, 201] on link "Tickets" at bounding box center [48, 196] width 85 height 90
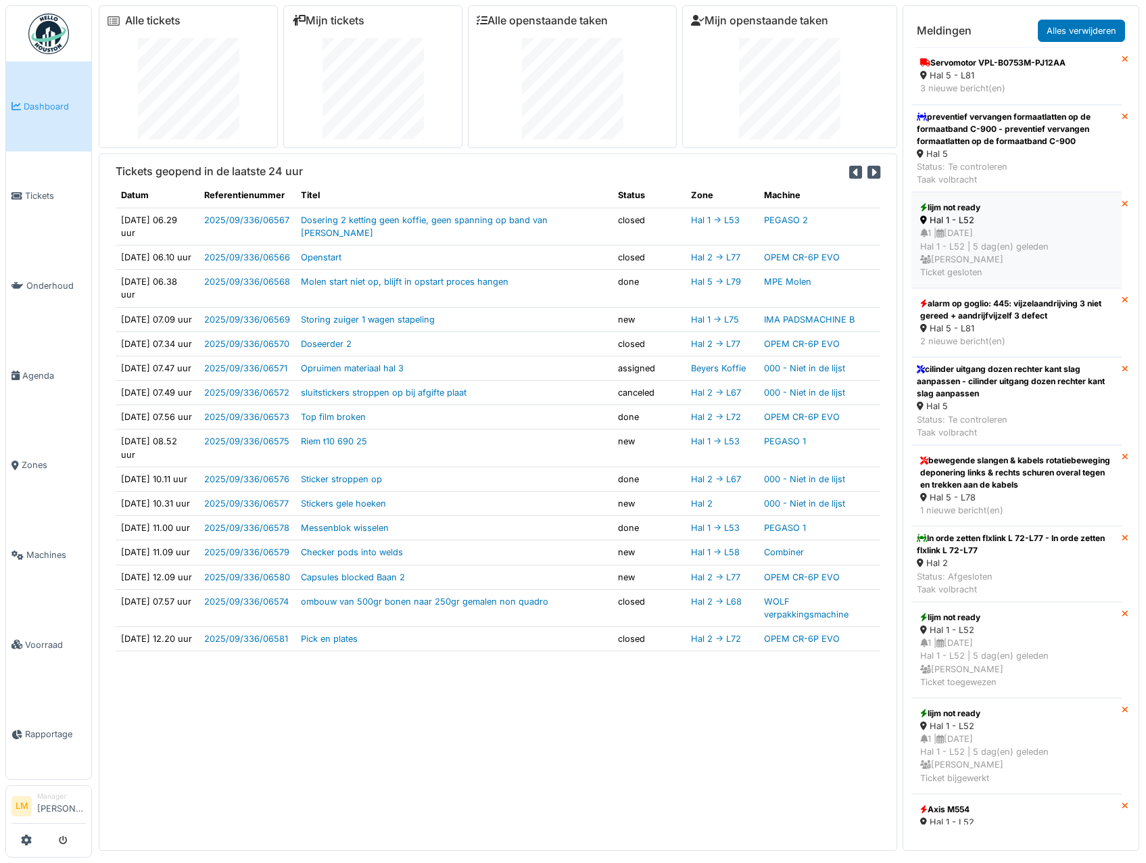
click at [1030, 206] on div "lijm not ready" at bounding box center [1016, 207] width 193 height 12
